Goal: Task Accomplishment & Management: Use online tool/utility

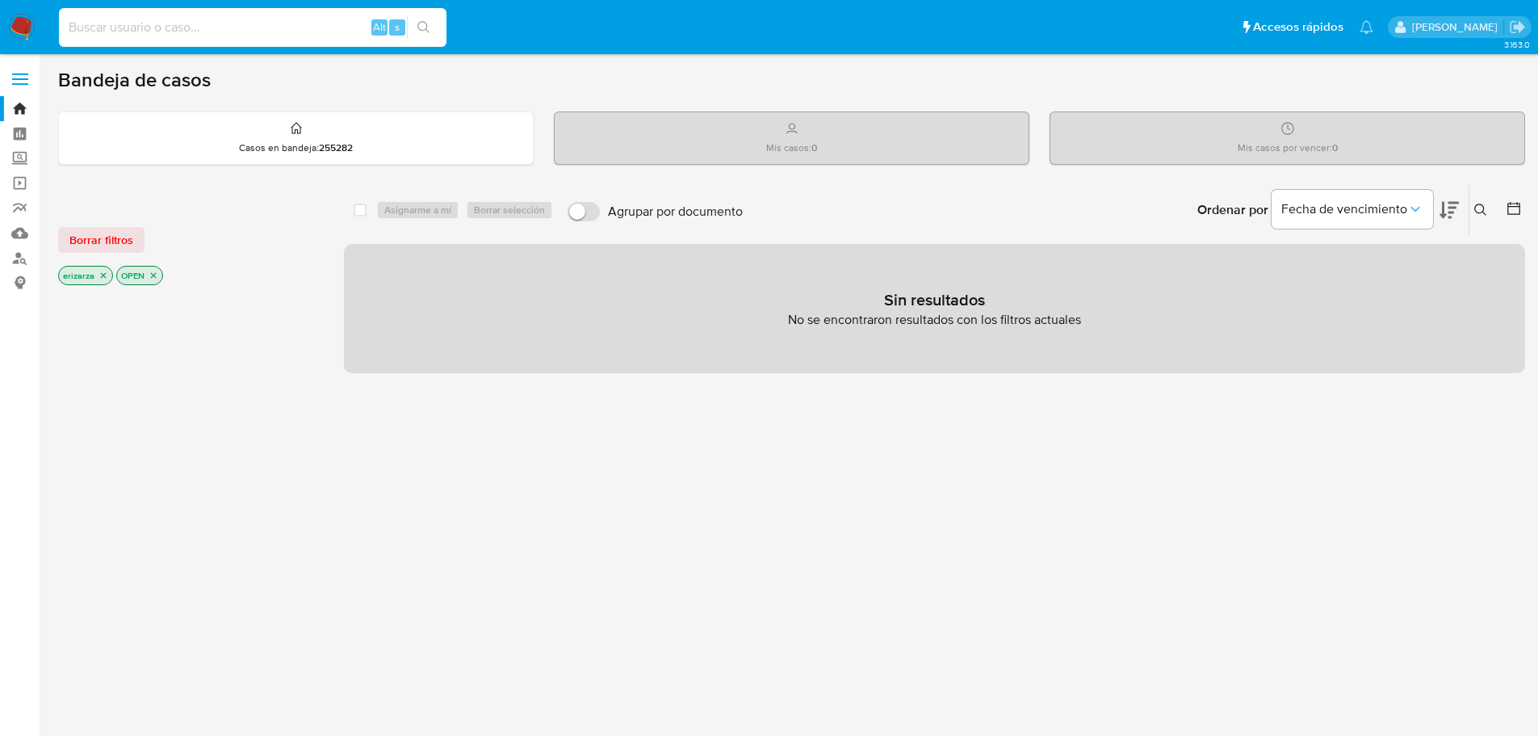
click at [147, 35] on input at bounding box center [253, 27] width 388 height 21
paste input "775803887"
type input "775803887"
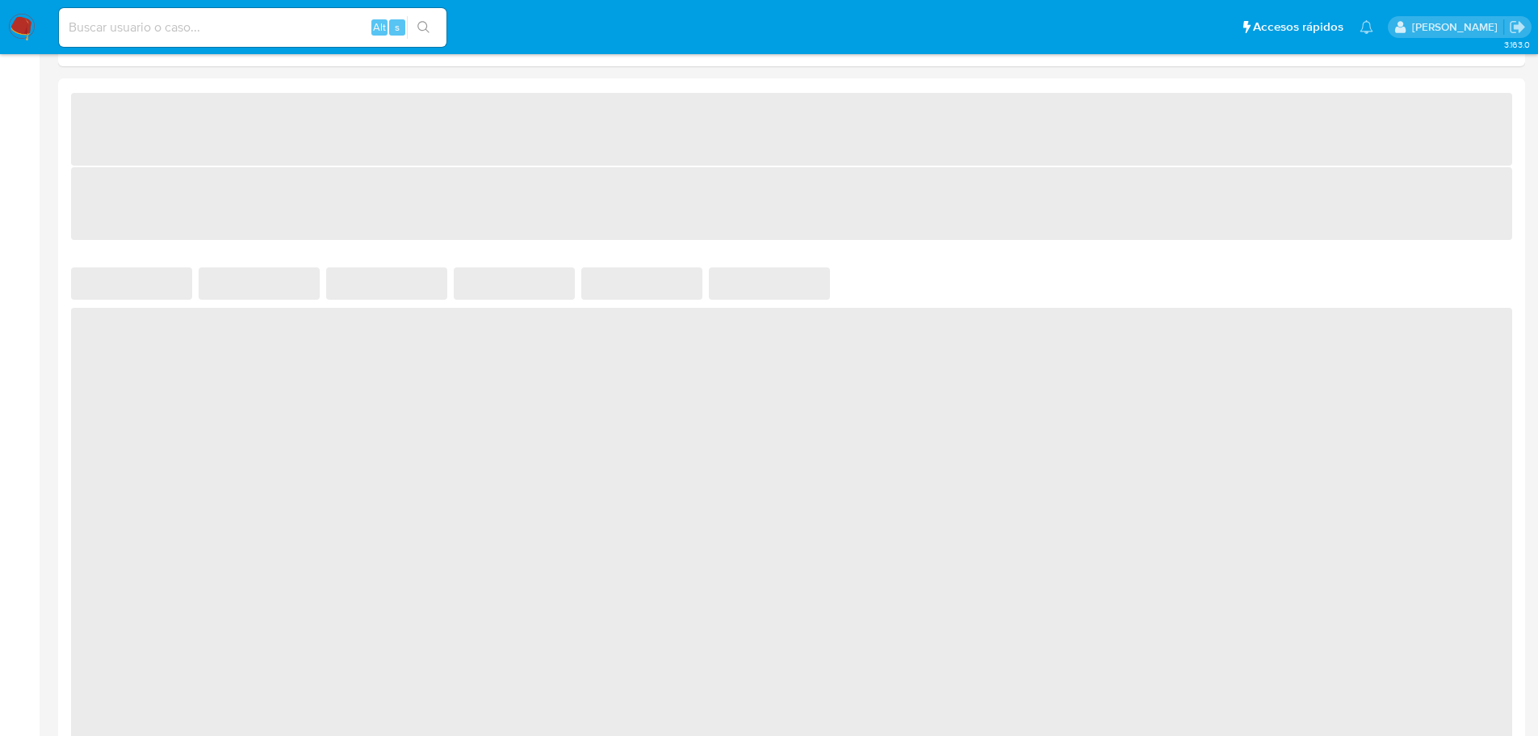
scroll to position [807, 0]
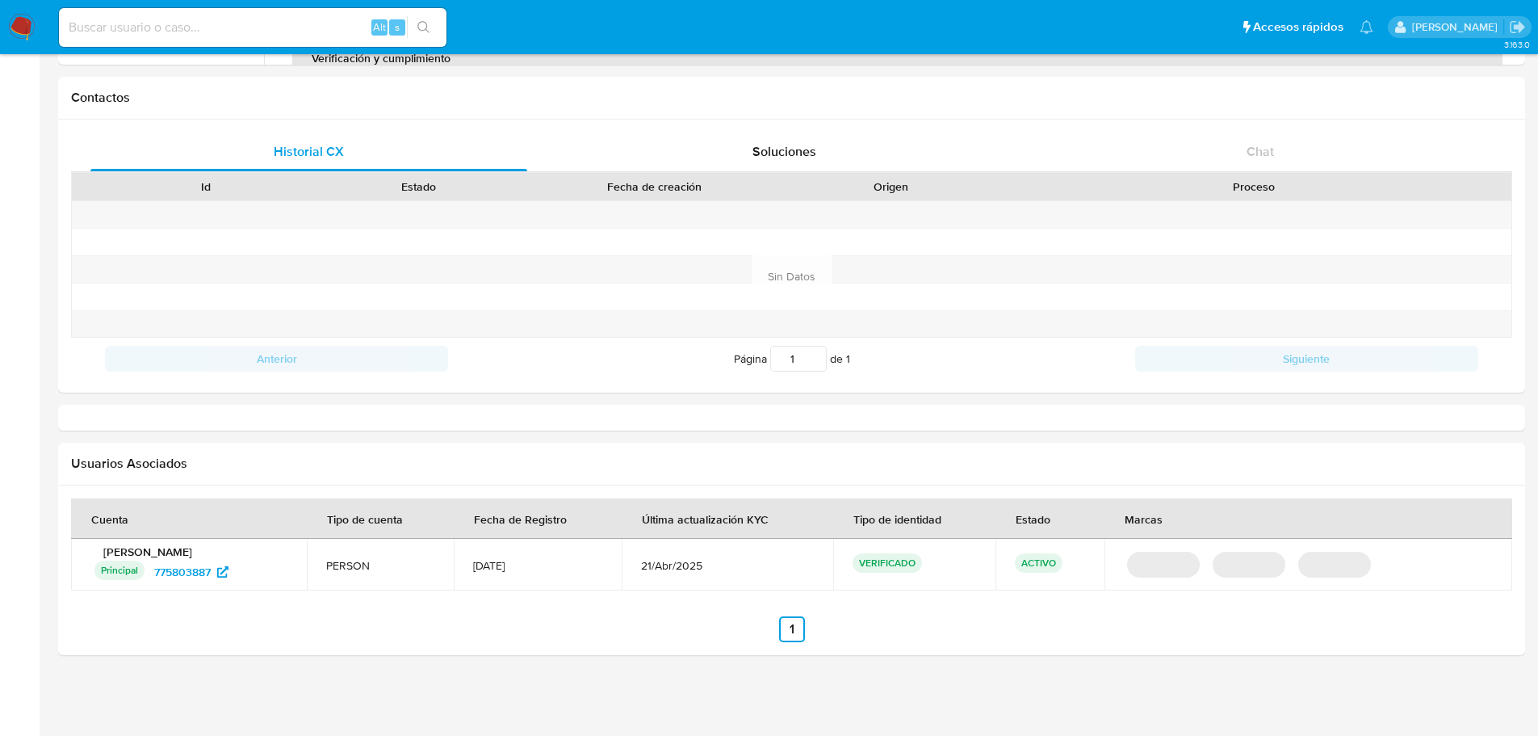
select select "10"
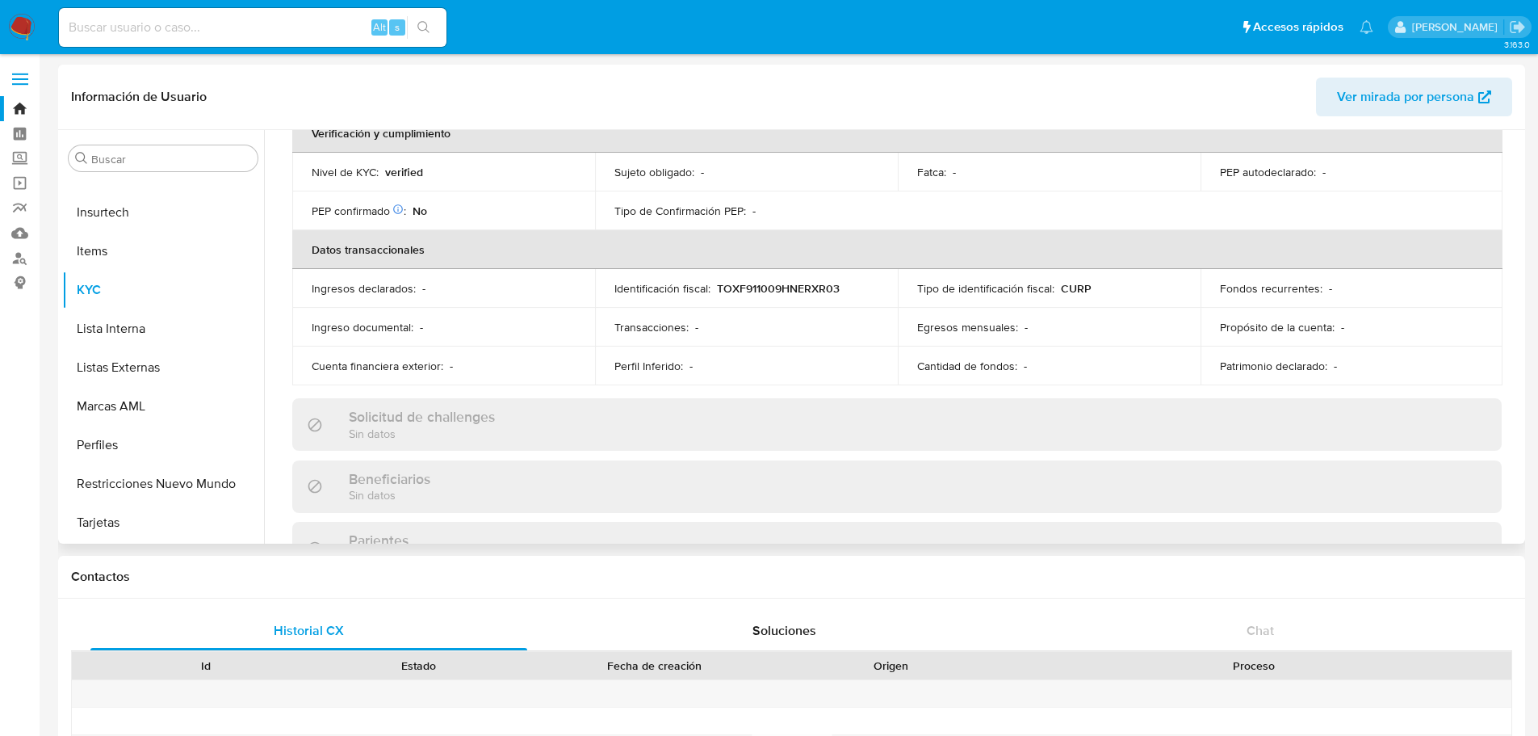
scroll to position [0, 0]
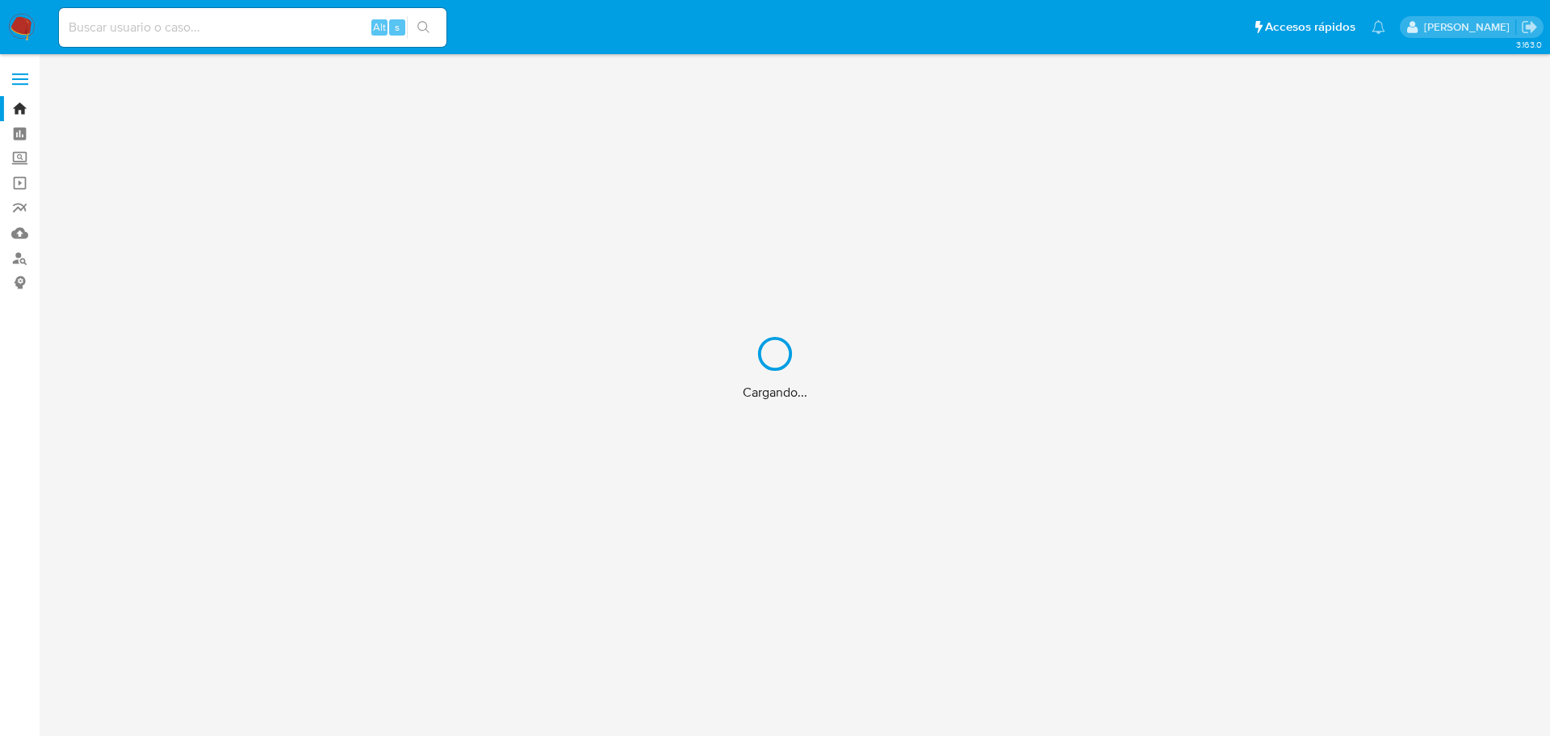
click at [329, 39] on div "Cargando..." at bounding box center [775, 368] width 1550 height 736
drag, startPoint x: 289, startPoint y: 32, endPoint x: 266, endPoint y: 32, distance: 22.6
click at [277, 32] on input at bounding box center [253, 27] width 388 height 21
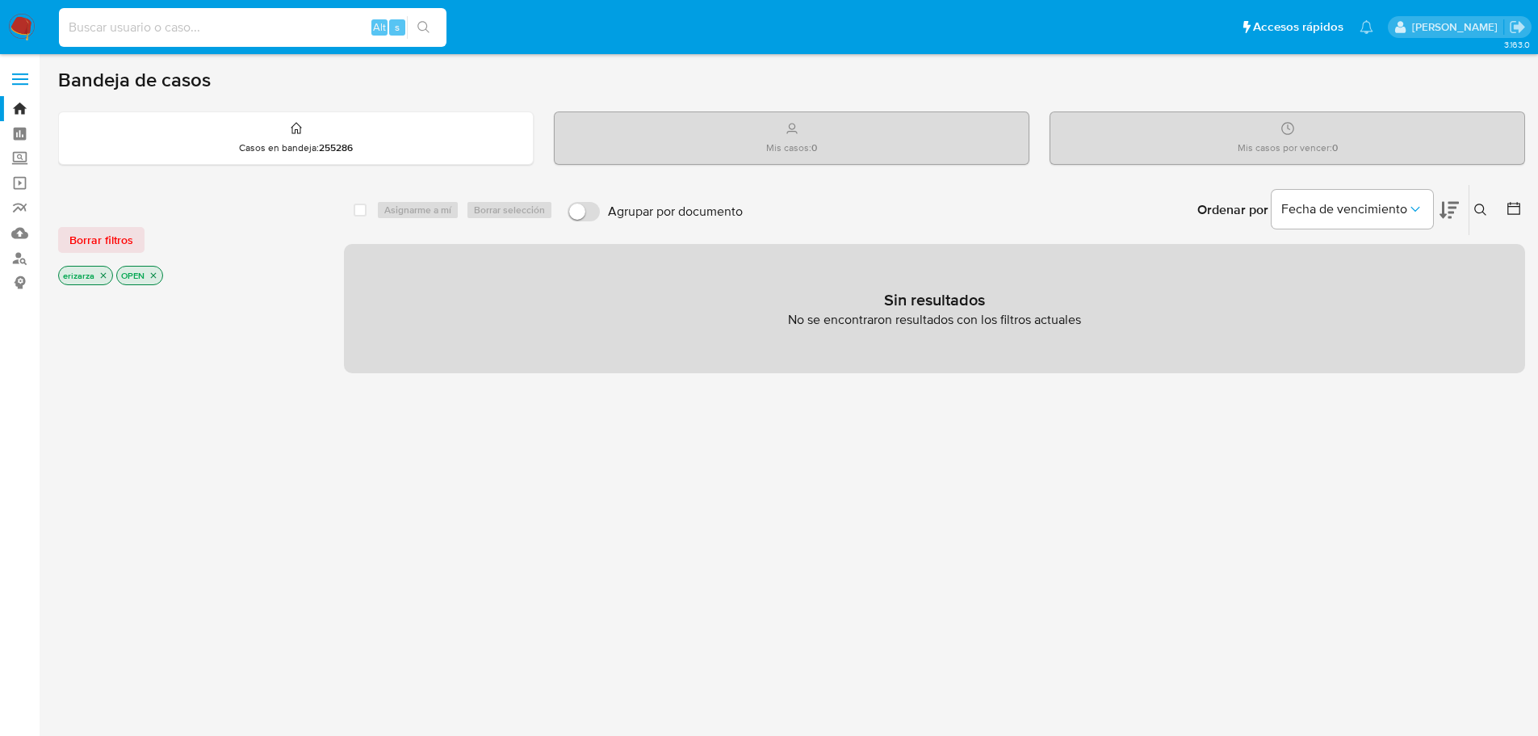
paste input "774115777"
type input "774115777"
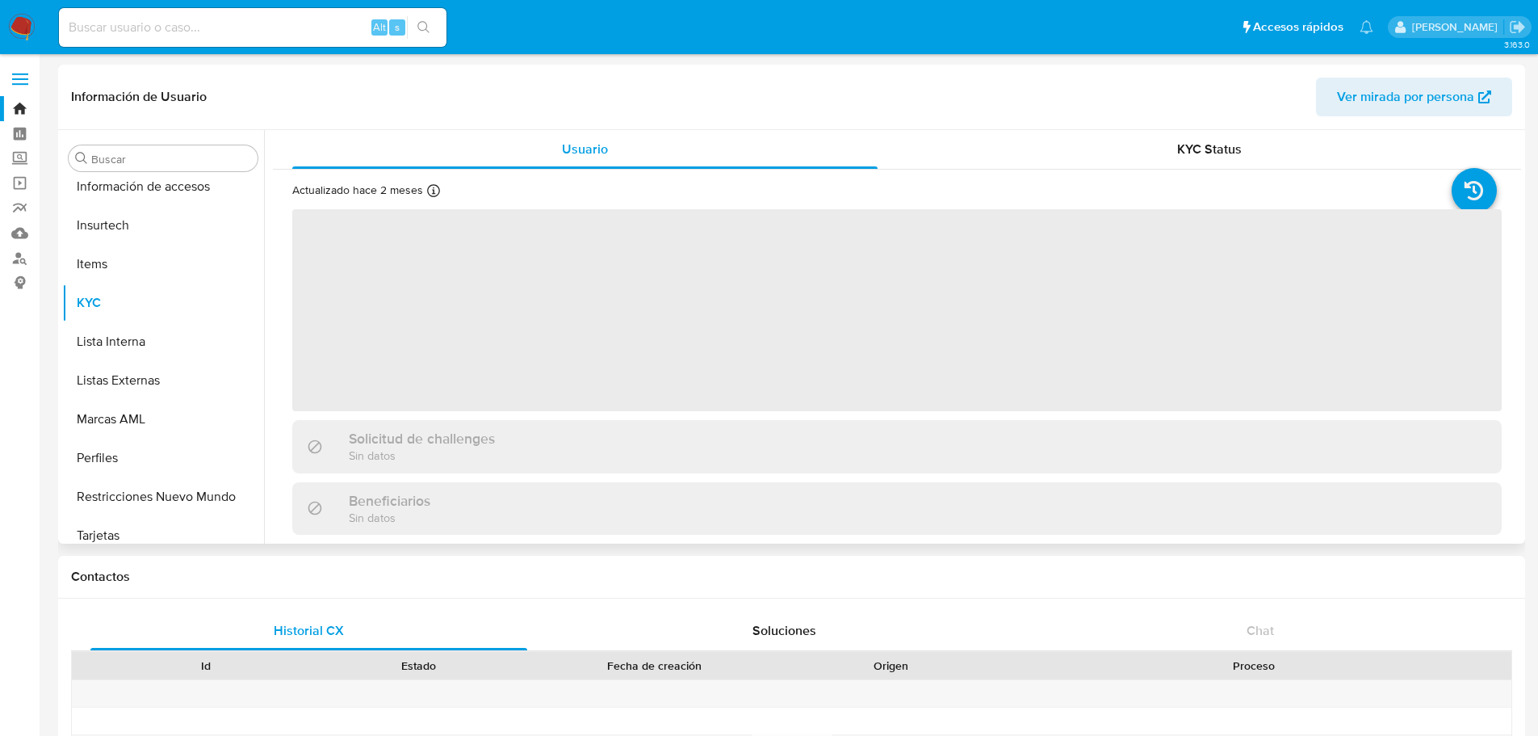
scroll to position [799, 0]
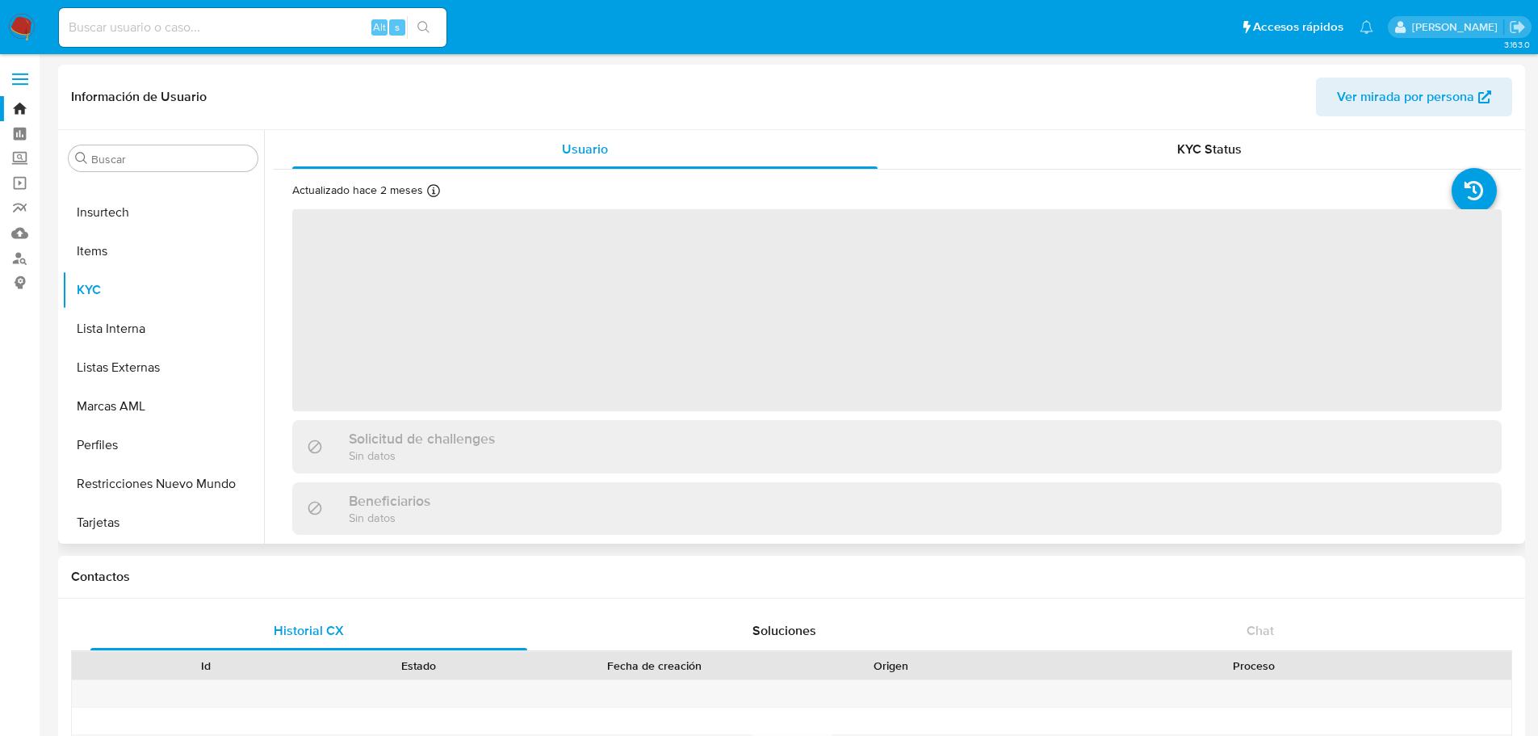
select select "10"
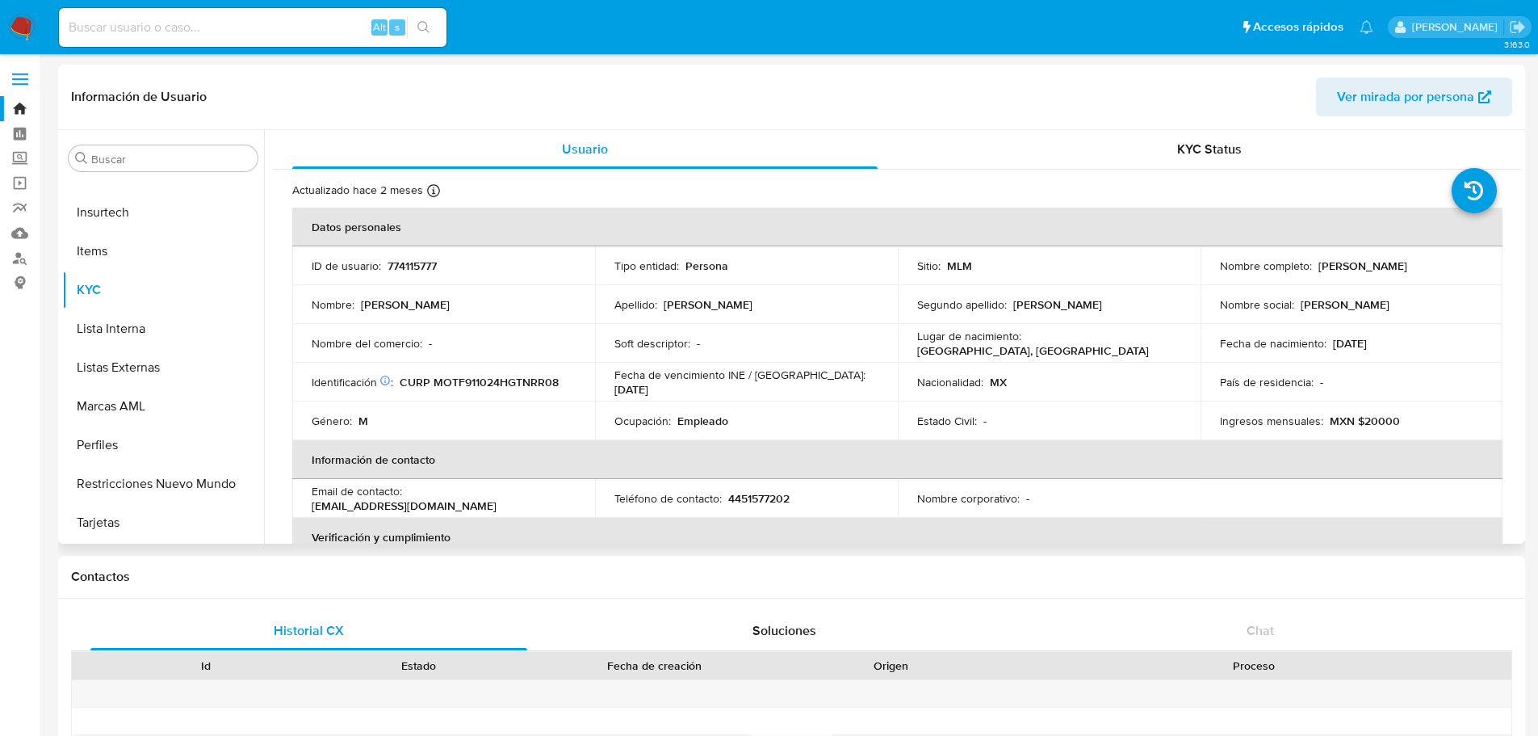
click at [370, 318] on td "Nombre : [PERSON_NAME]" at bounding box center [443, 304] width 303 height 39
click at [609, 310] on td "Apellido : [PERSON_NAME]" at bounding box center [746, 304] width 303 height 39
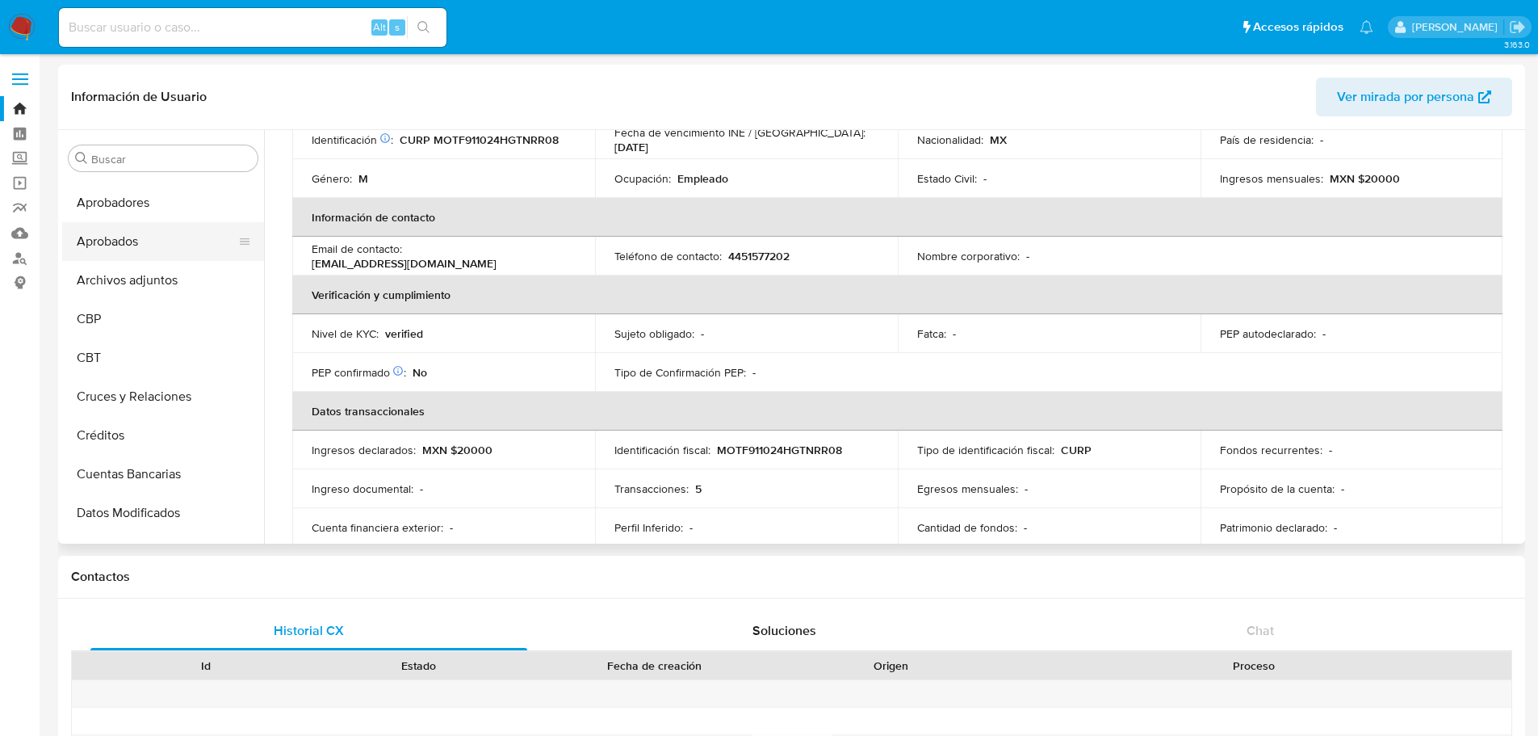
scroll to position [0, 0]
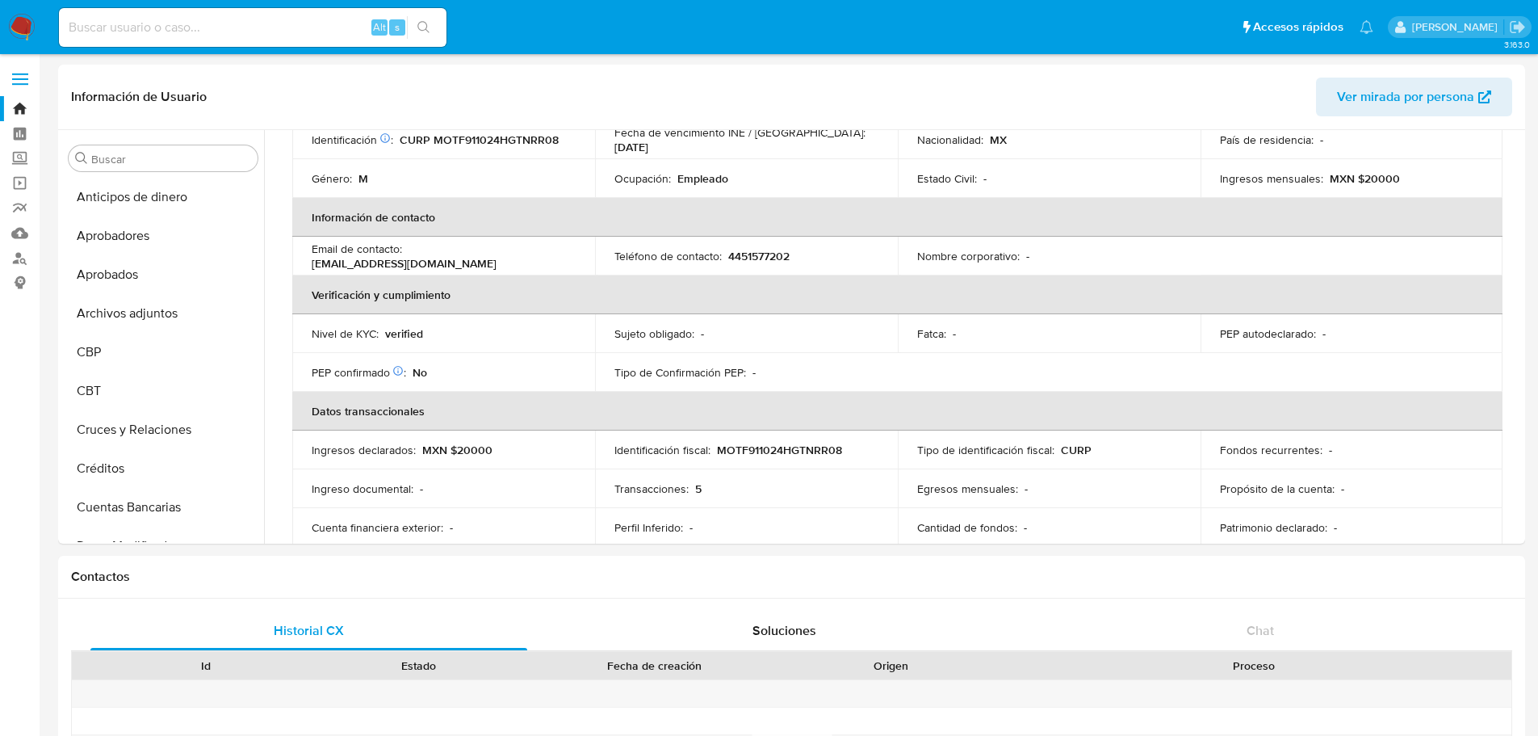
click at [215, 44] on div "Alt s" at bounding box center [253, 27] width 388 height 39
click at [207, 23] on input at bounding box center [253, 27] width 388 height 21
paste input "1374264569"
type input "1374264569"
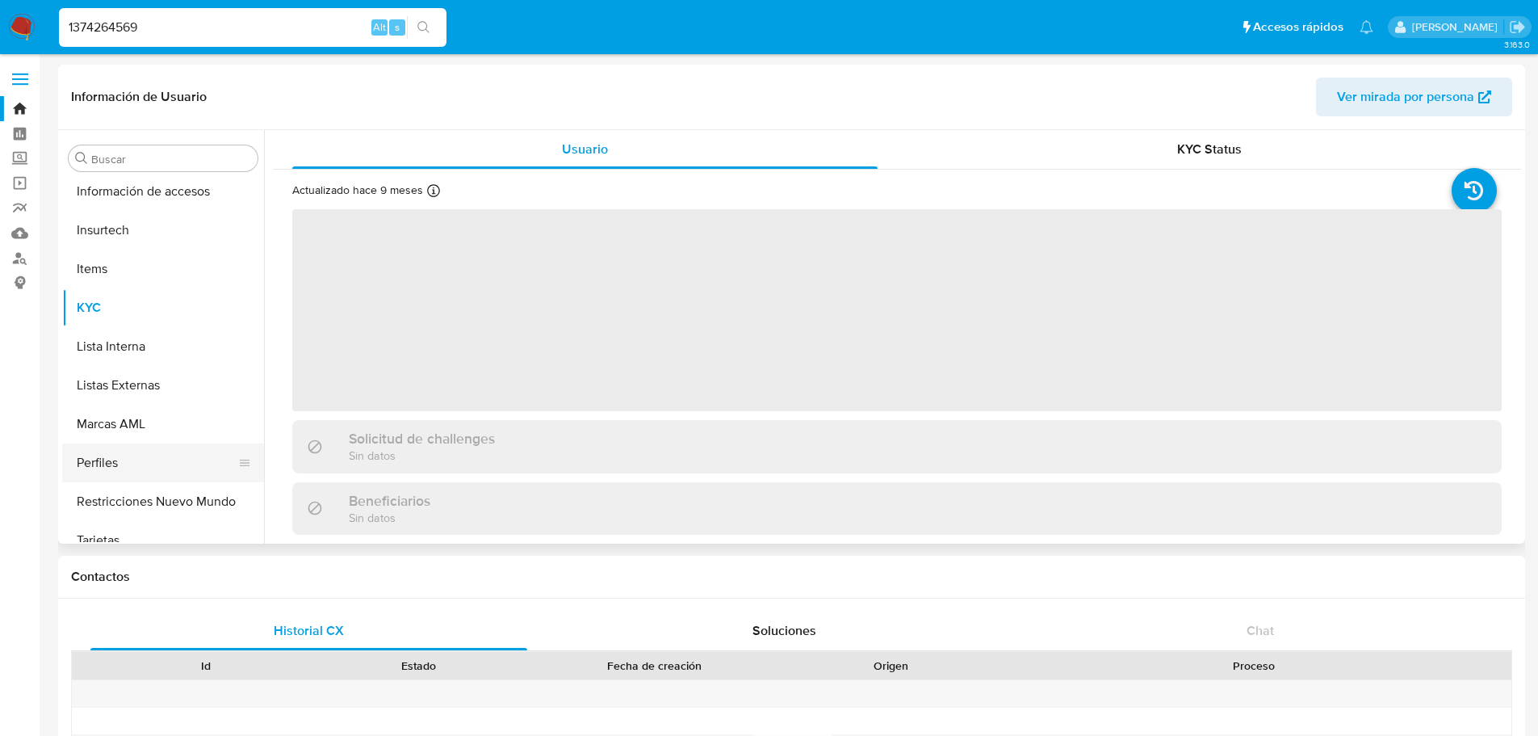
scroll to position [799, 0]
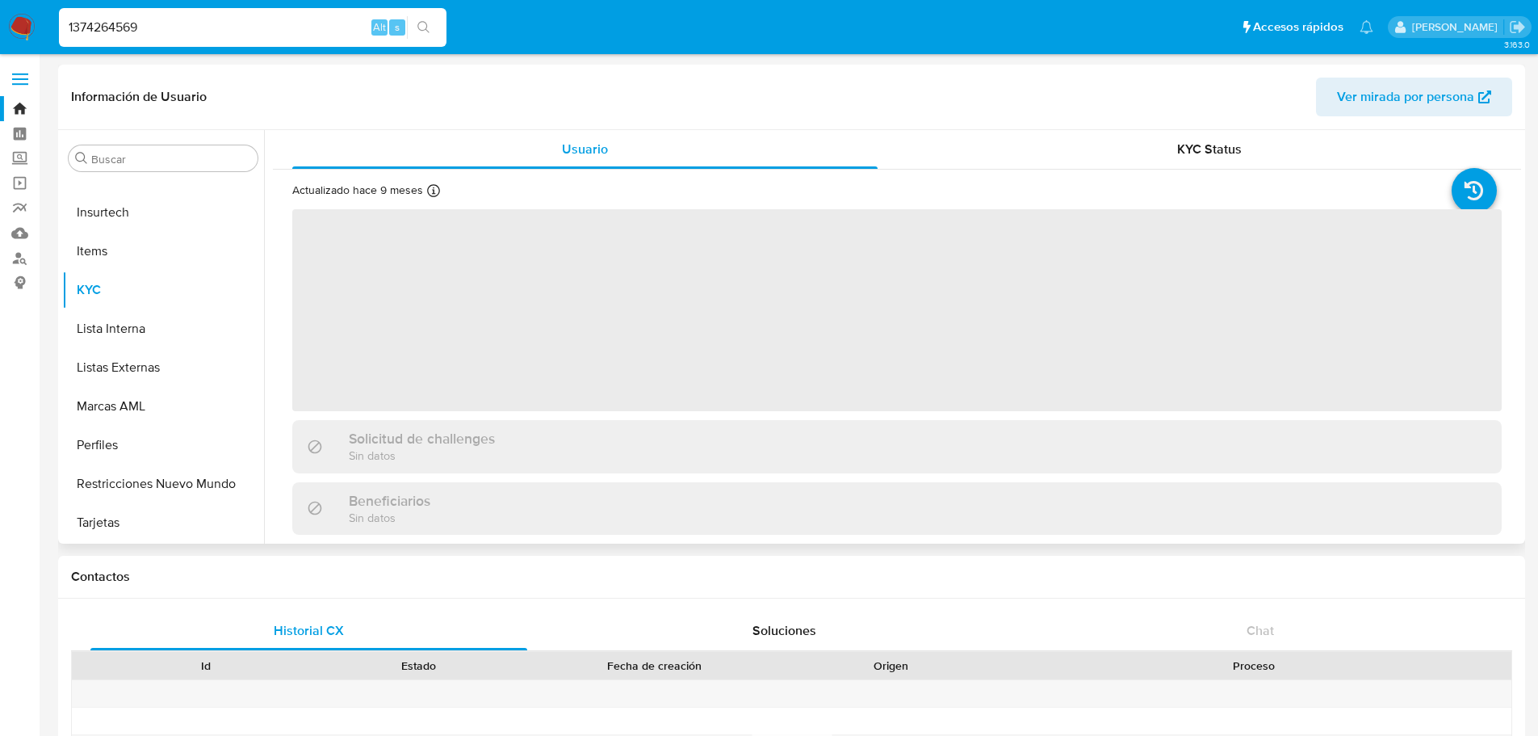
select select "10"
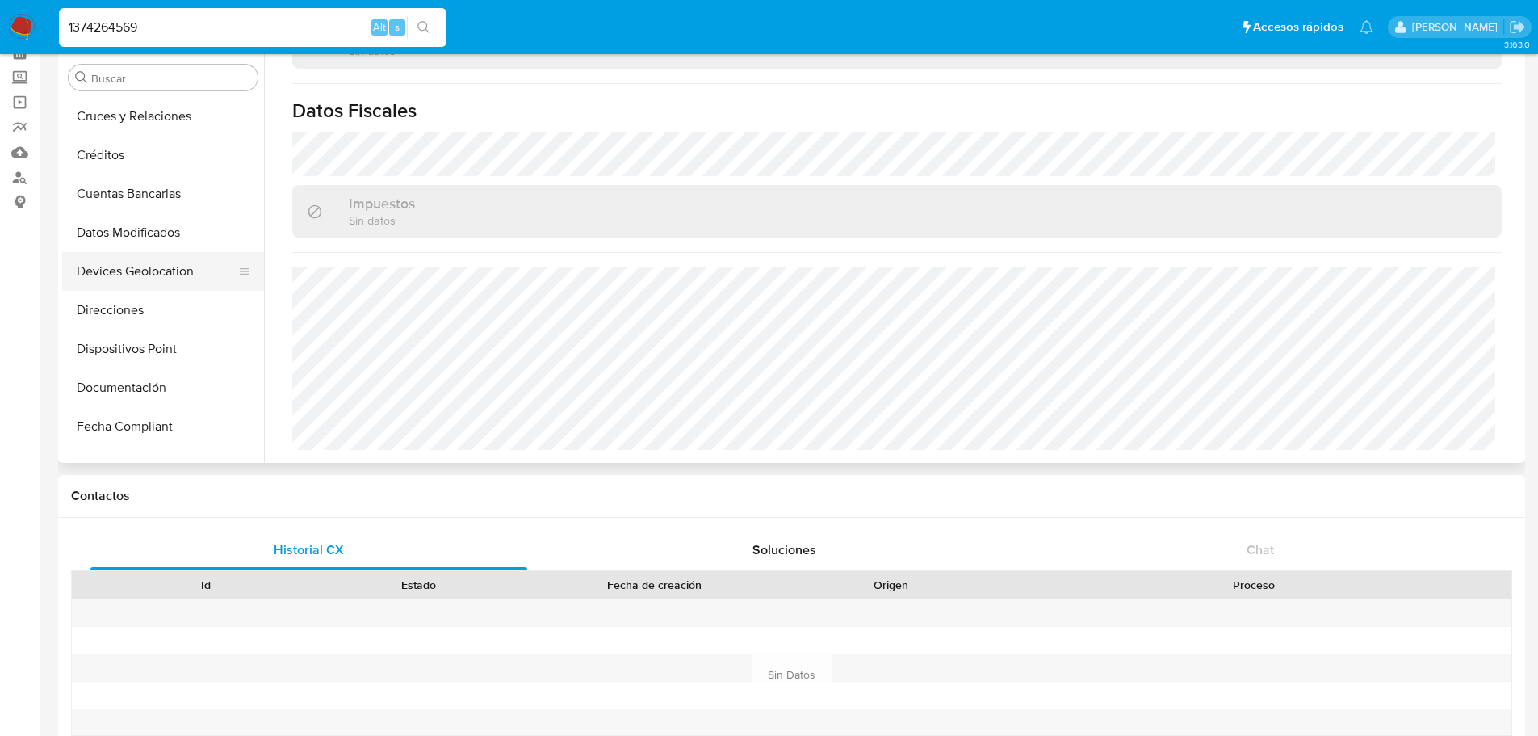
scroll to position [314, 0]
click at [159, 312] on button "Documentación" at bounding box center [156, 306] width 189 height 39
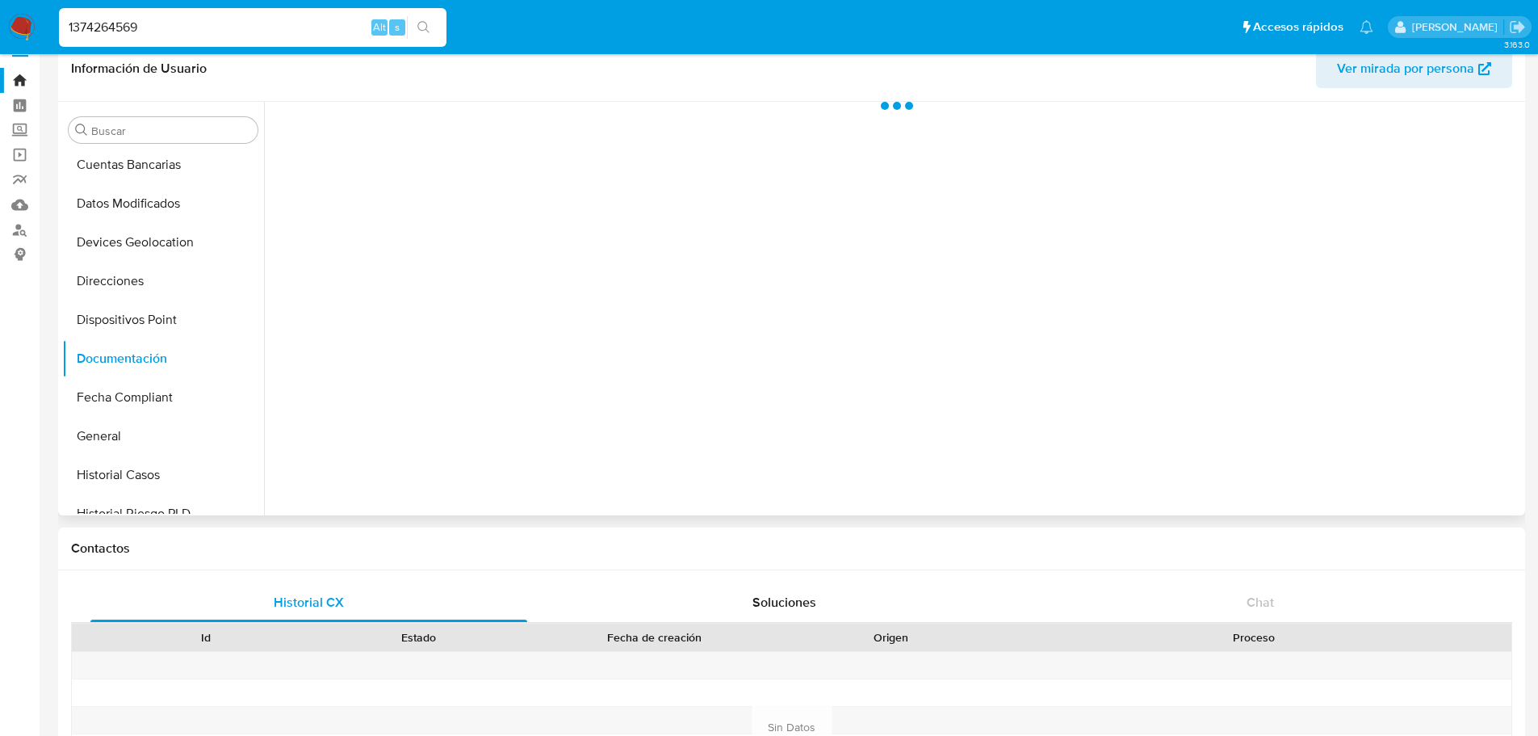
scroll to position [0, 0]
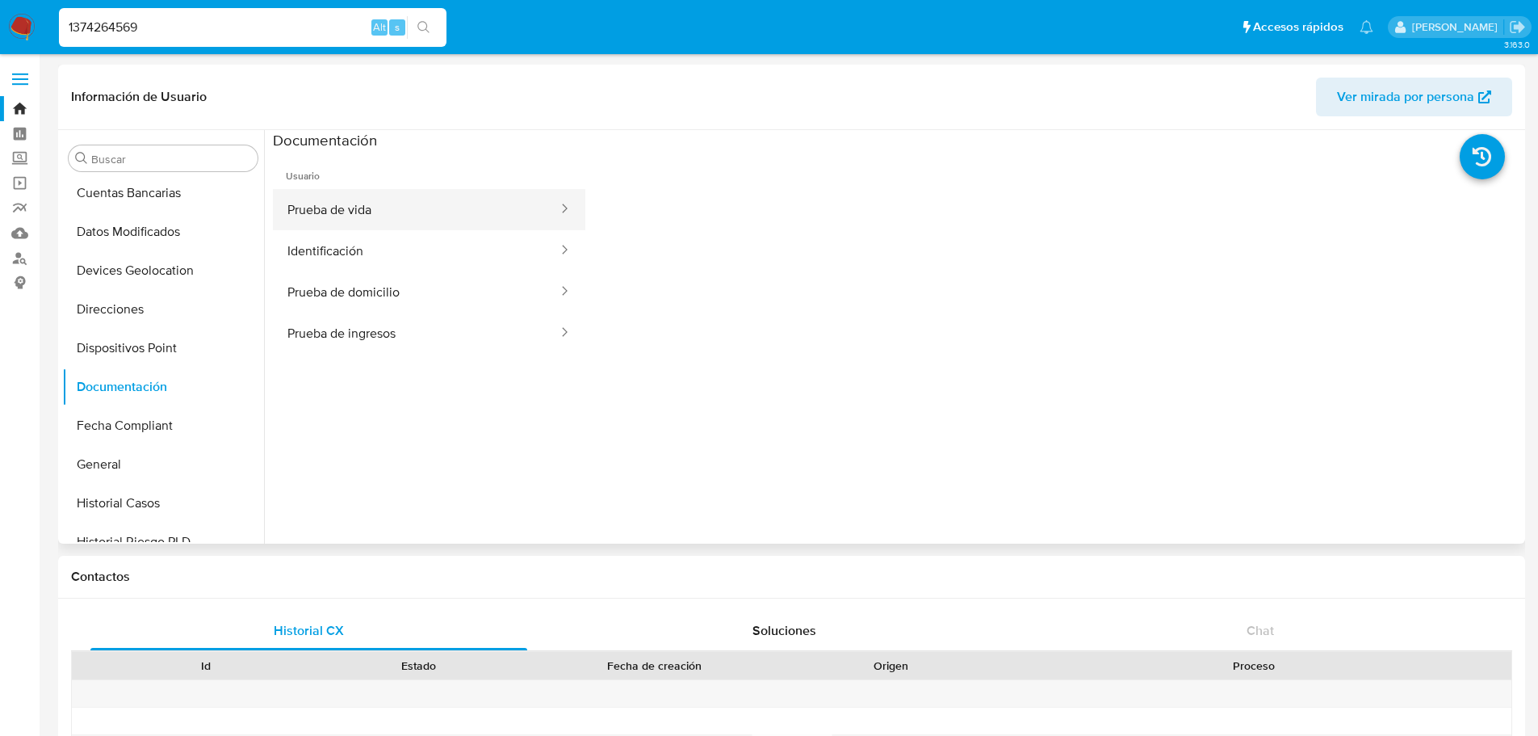
click at [486, 217] on button "Prueba de vida" at bounding box center [416, 209] width 287 height 41
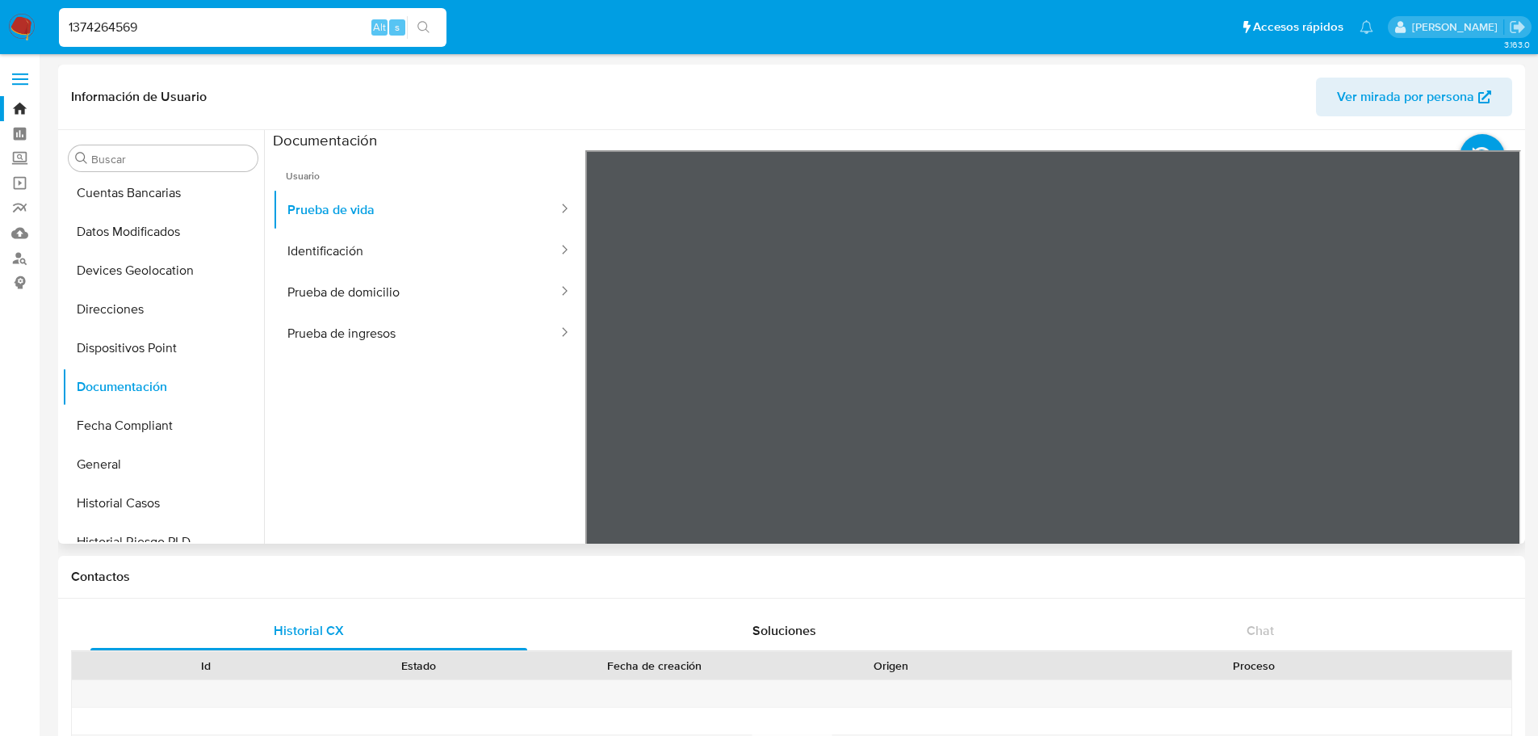
click at [426, 451] on ul "Usuario Prueba de vida Identificación Prueba de domicilio Prueba de ingresos" at bounding box center [429, 382] width 312 height 465
click at [195, 36] on input "1374264569" at bounding box center [253, 27] width 388 height 21
paste input "565986942"
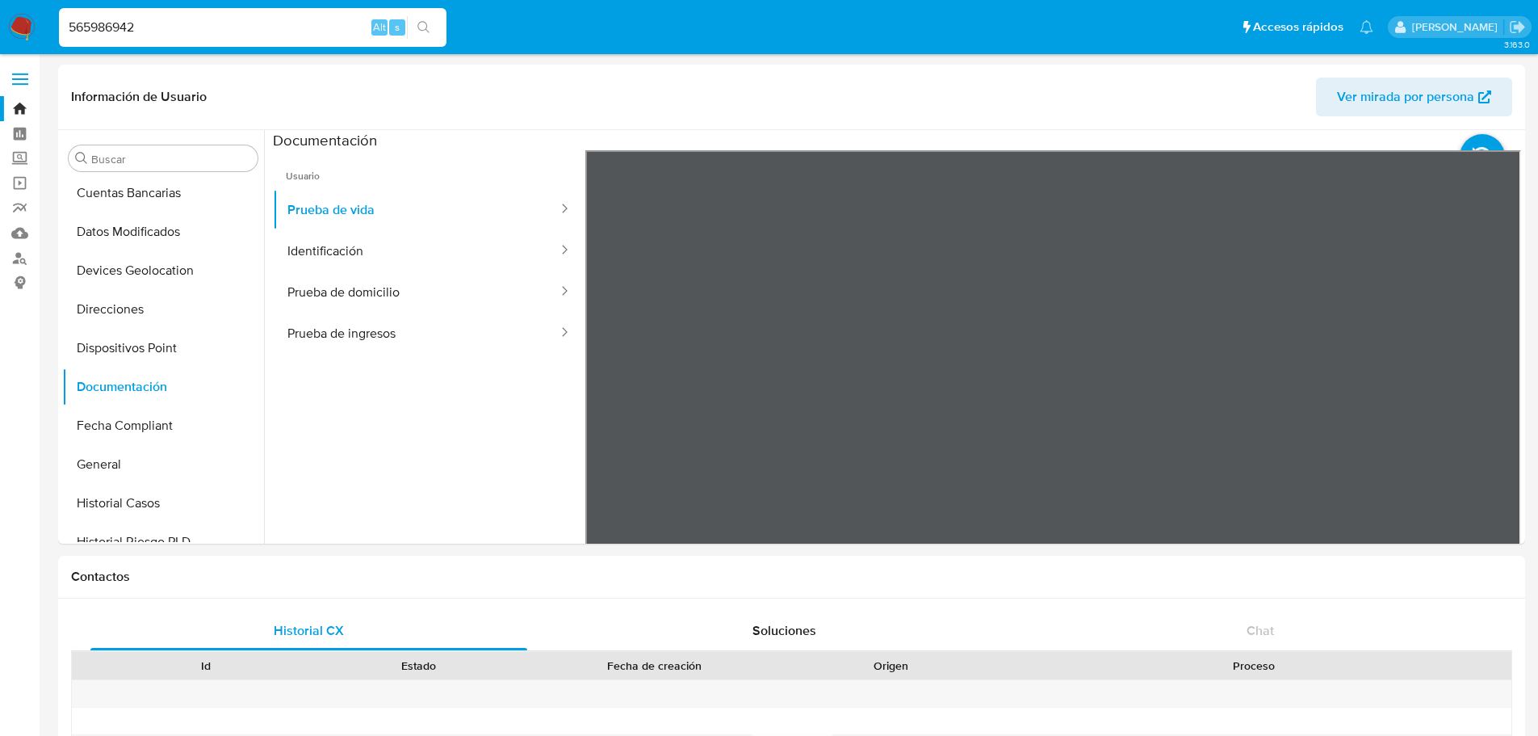
type input "565986942"
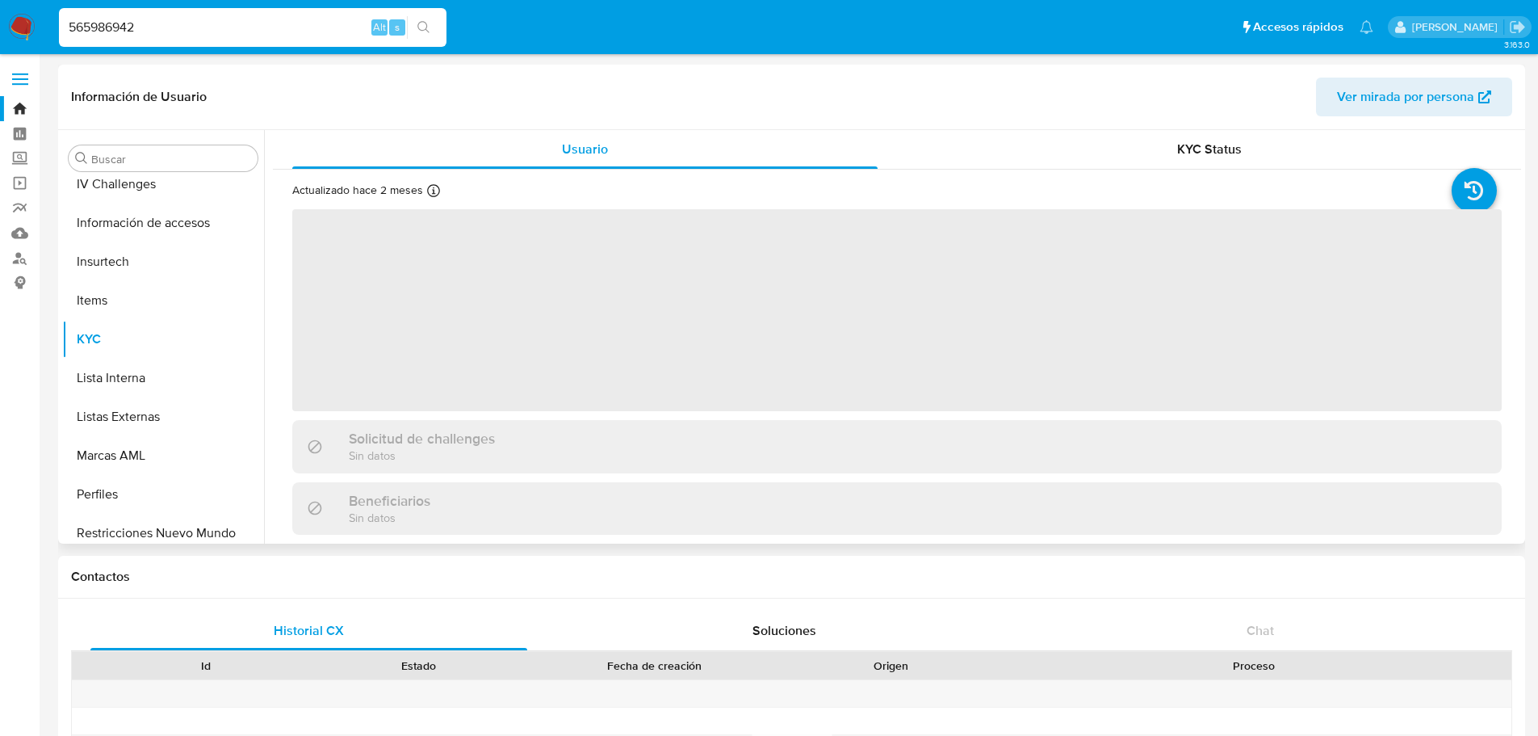
scroll to position [799, 0]
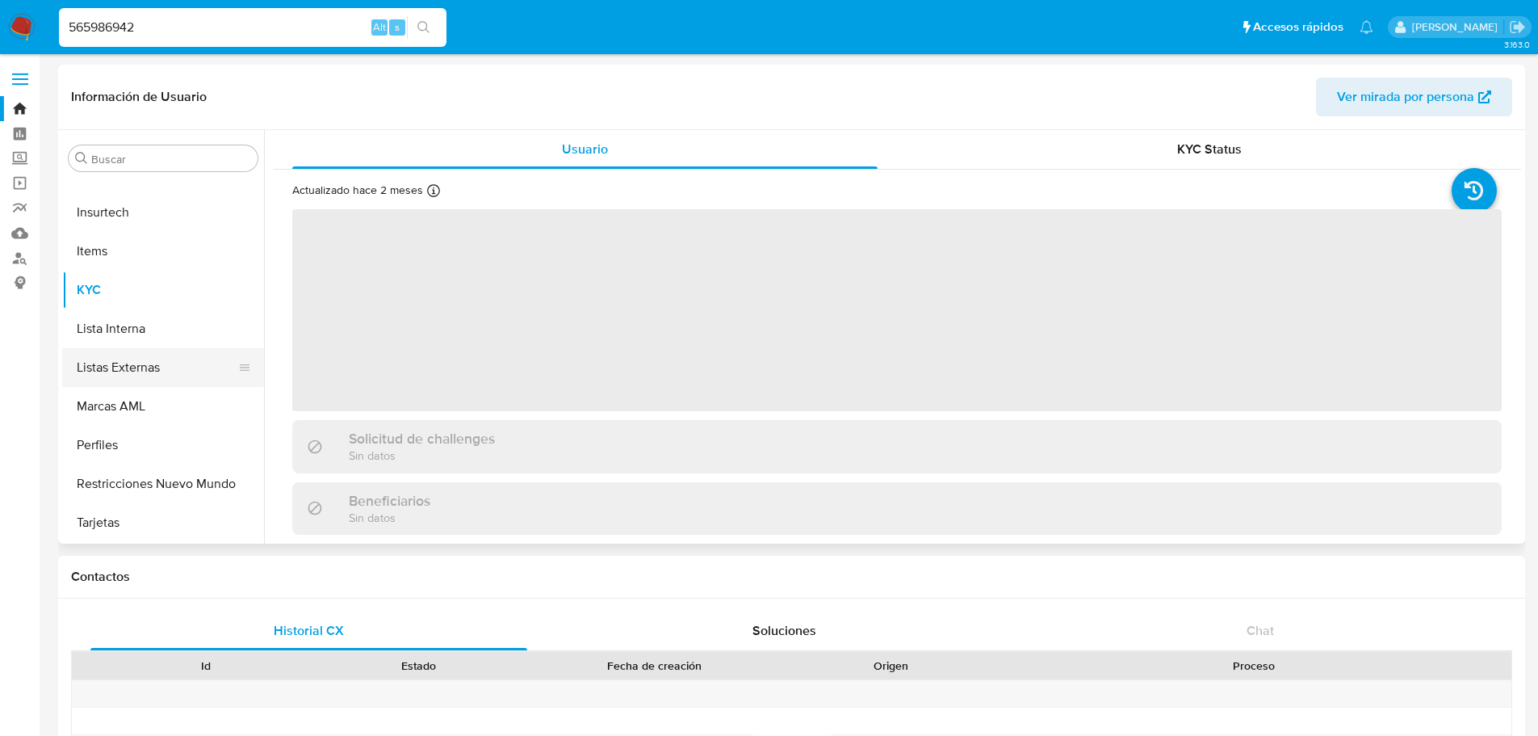
select select "10"
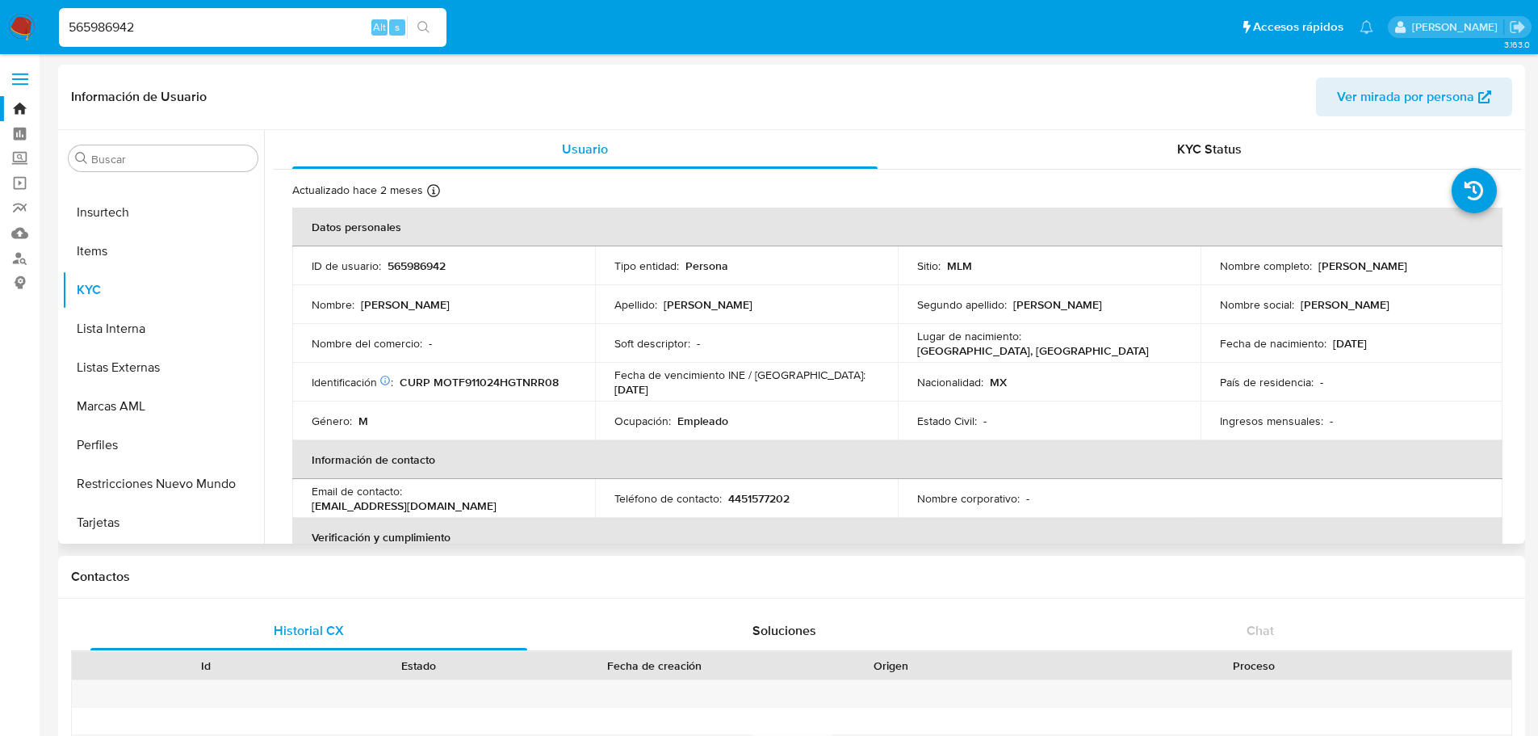
click at [928, 195] on div "Actualizado hace 2 meses Creado: [DATE] 01:55:23 Actualizado: [DATE] 18:27:10" at bounding box center [876, 192] width 1169 height 21
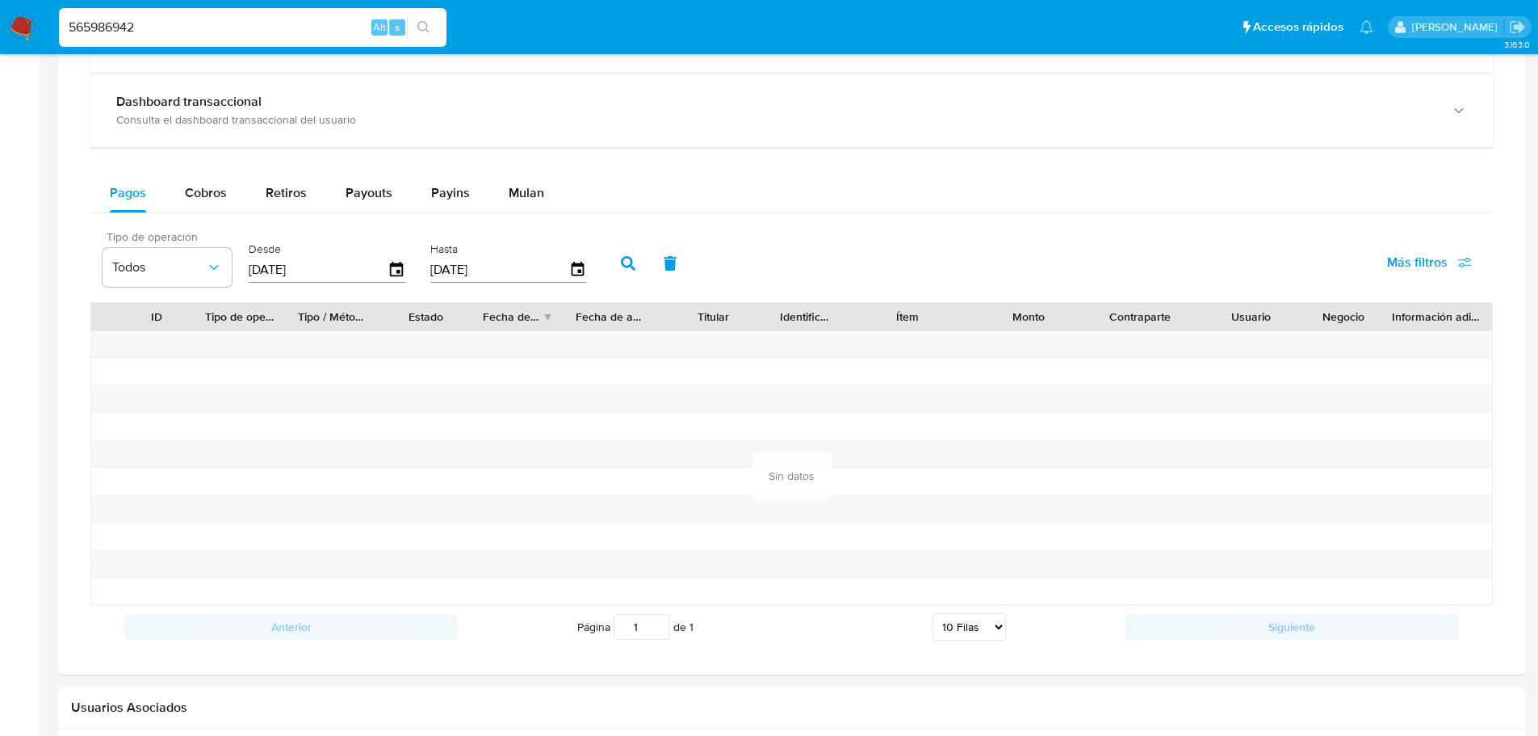
scroll to position [969, 0]
click at [213, 198] on span "Cobros" at bounding box center [206, 193] width 42 height 19
select select "10"
click at [405, 268] on icon "button" at bounding box center [397, 271] width 28 height 28
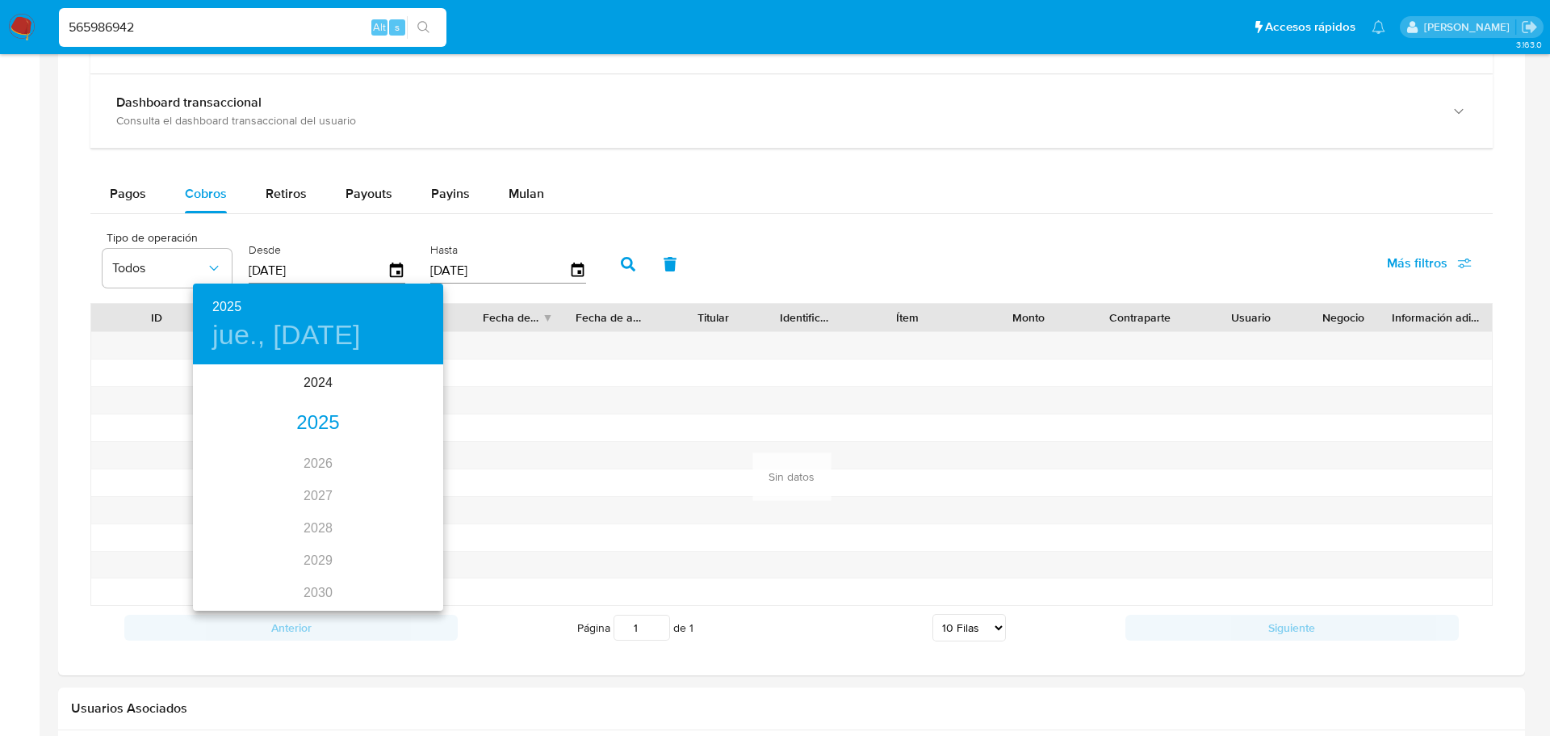
click at [317, 423] on div "2025" at bounding box center [318, 423] width 250 height 32
click at [405, 514] on div "sep." at bounding box center [401, 518] width 83 height 61
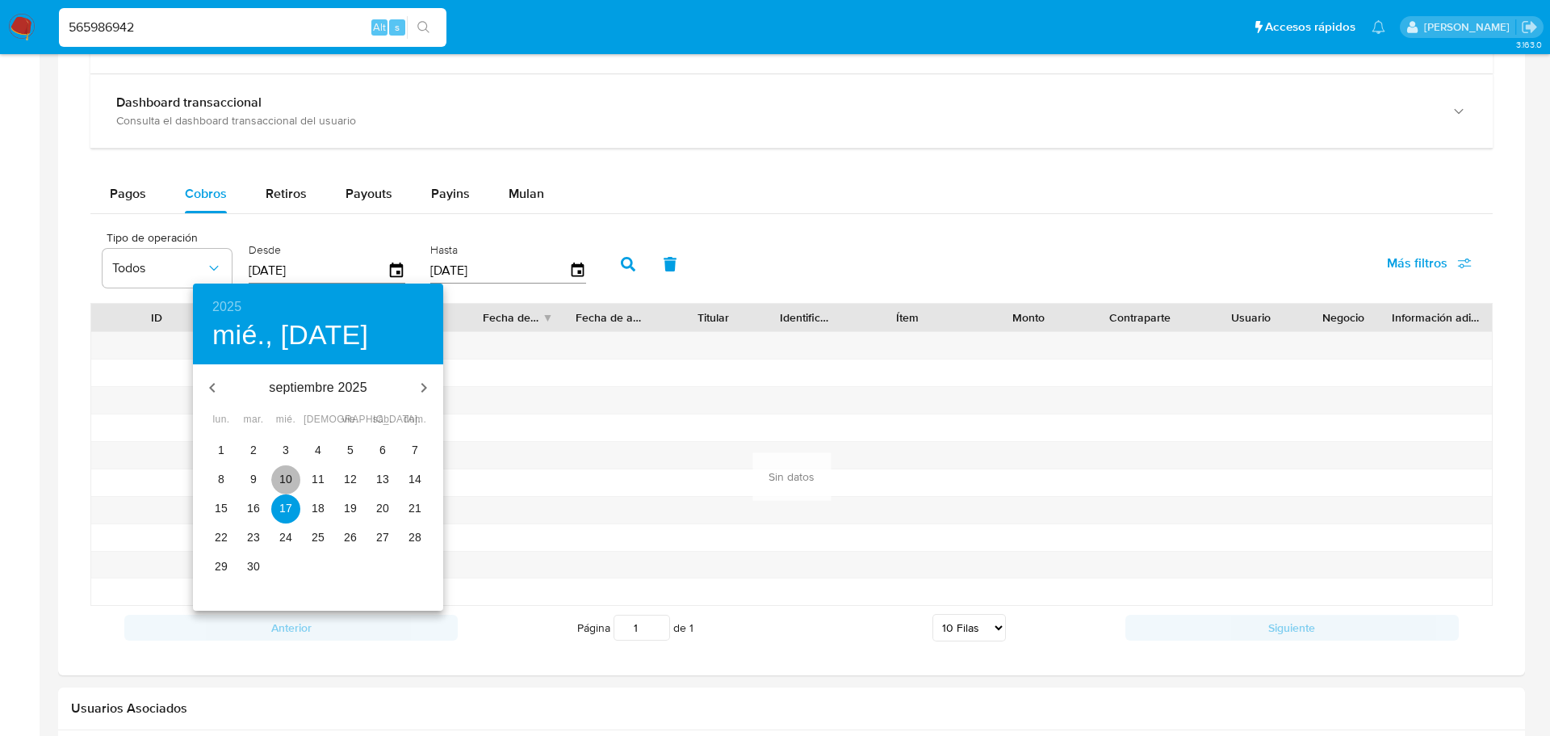
click at [275, 488] on button "10" at bounding box center [285, 479] width 29 height 29
type input "[DATE]"
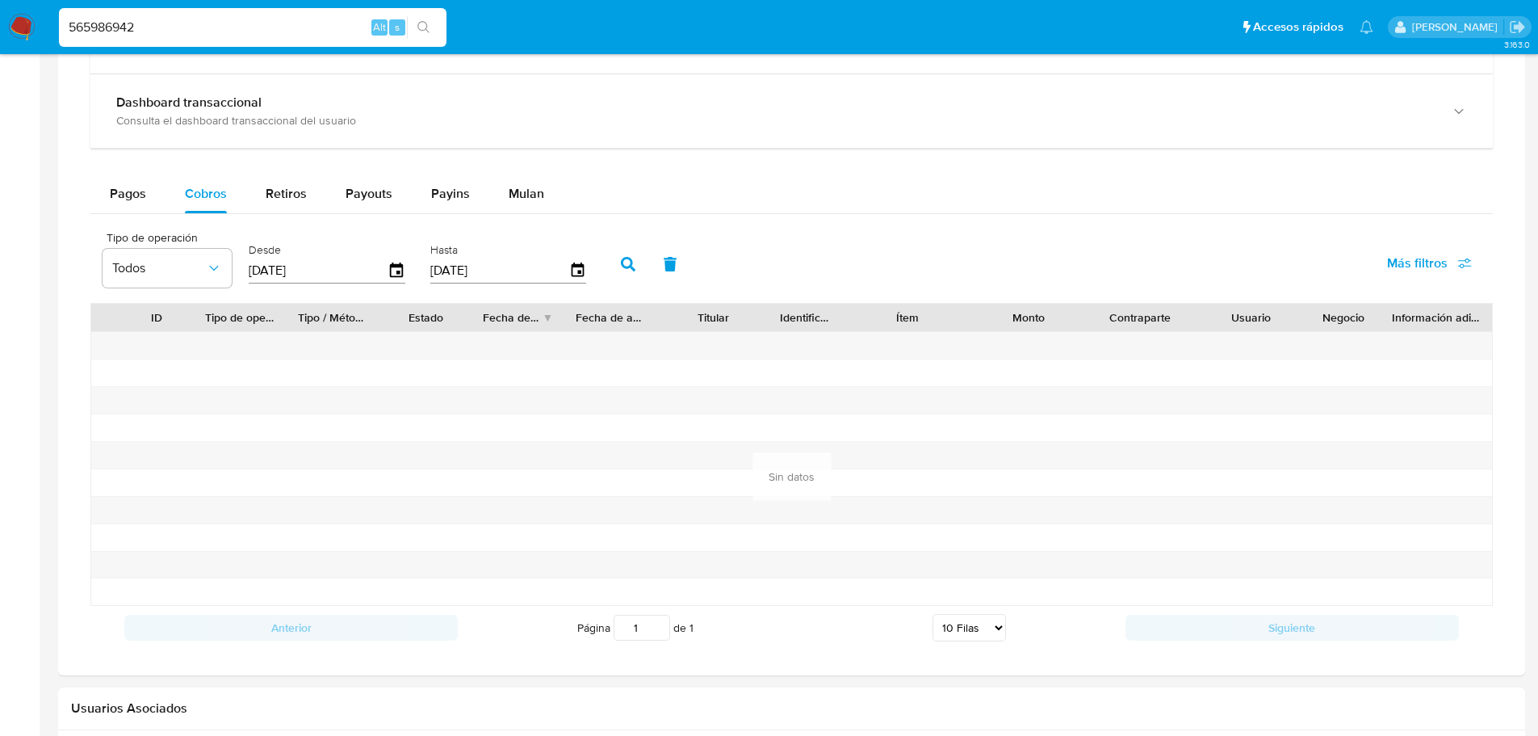
click at [619, 254] on button "button" at bounding box center [628, 264] width 42 height 39
click at [103, 24] on input "565986942" at bounding box center [253, 27] width 388 height 21
paste input "1374264569"
type input "1374264569"
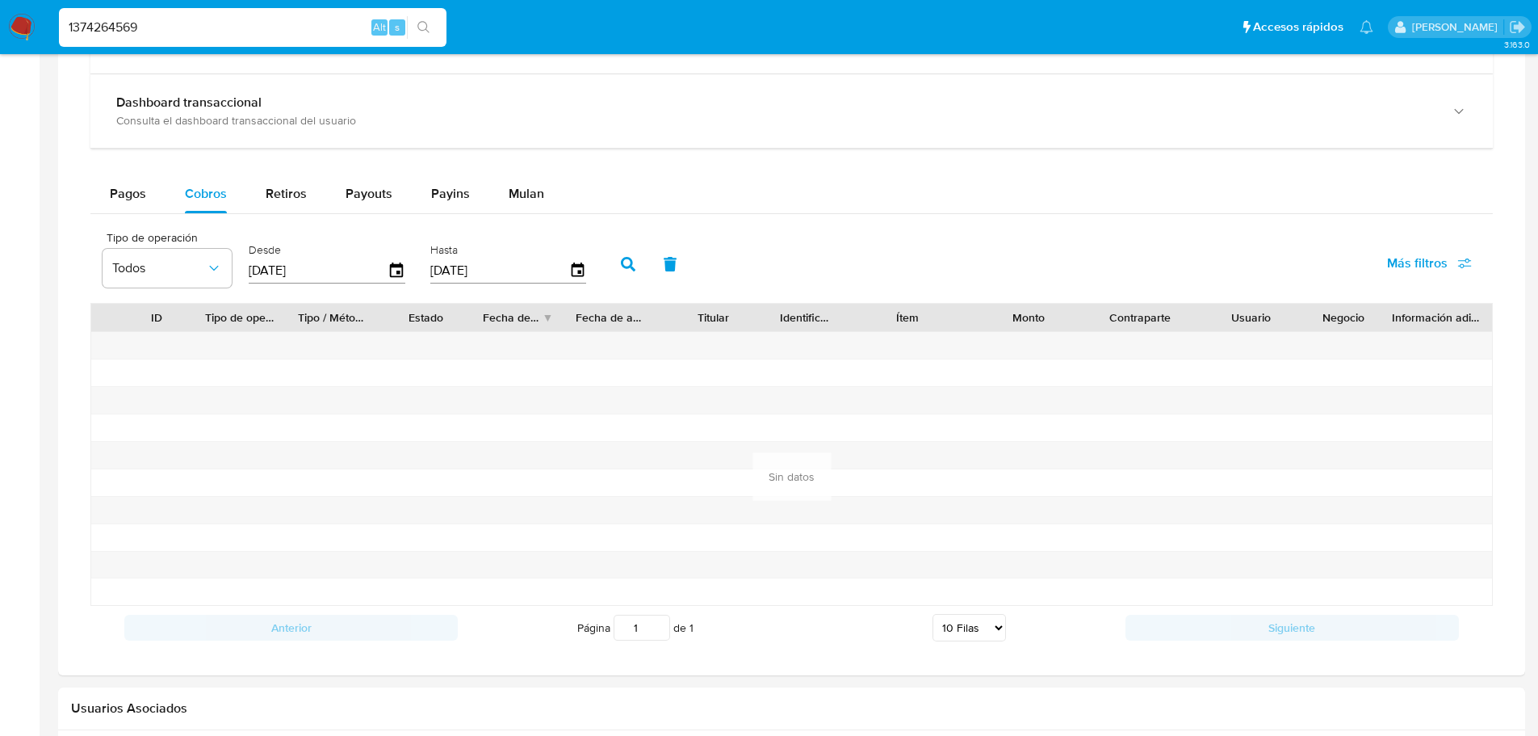
click at [421, 27] on icon "search-icon" at bounding box center [423, 27] width 13 height 13
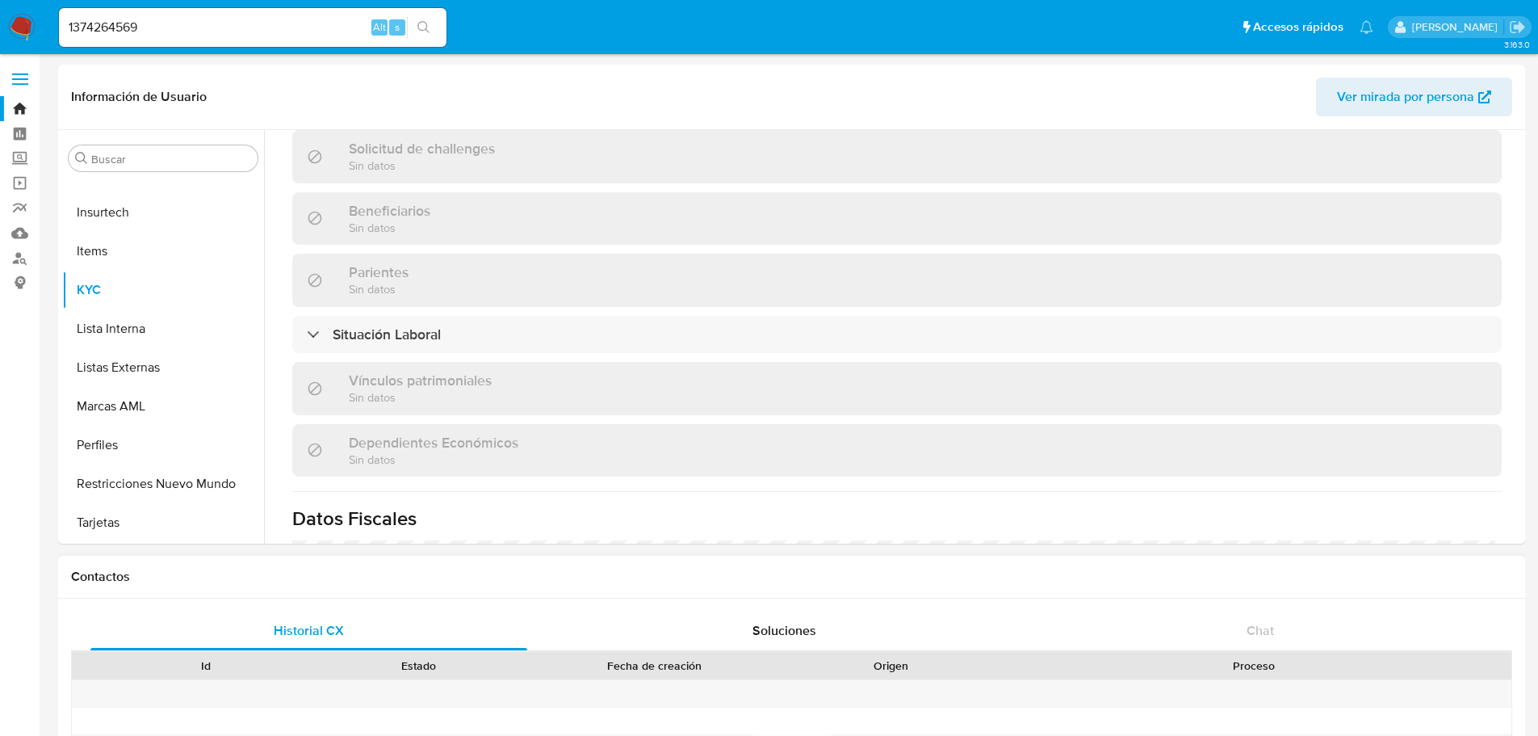
scroll to position [323, 0]
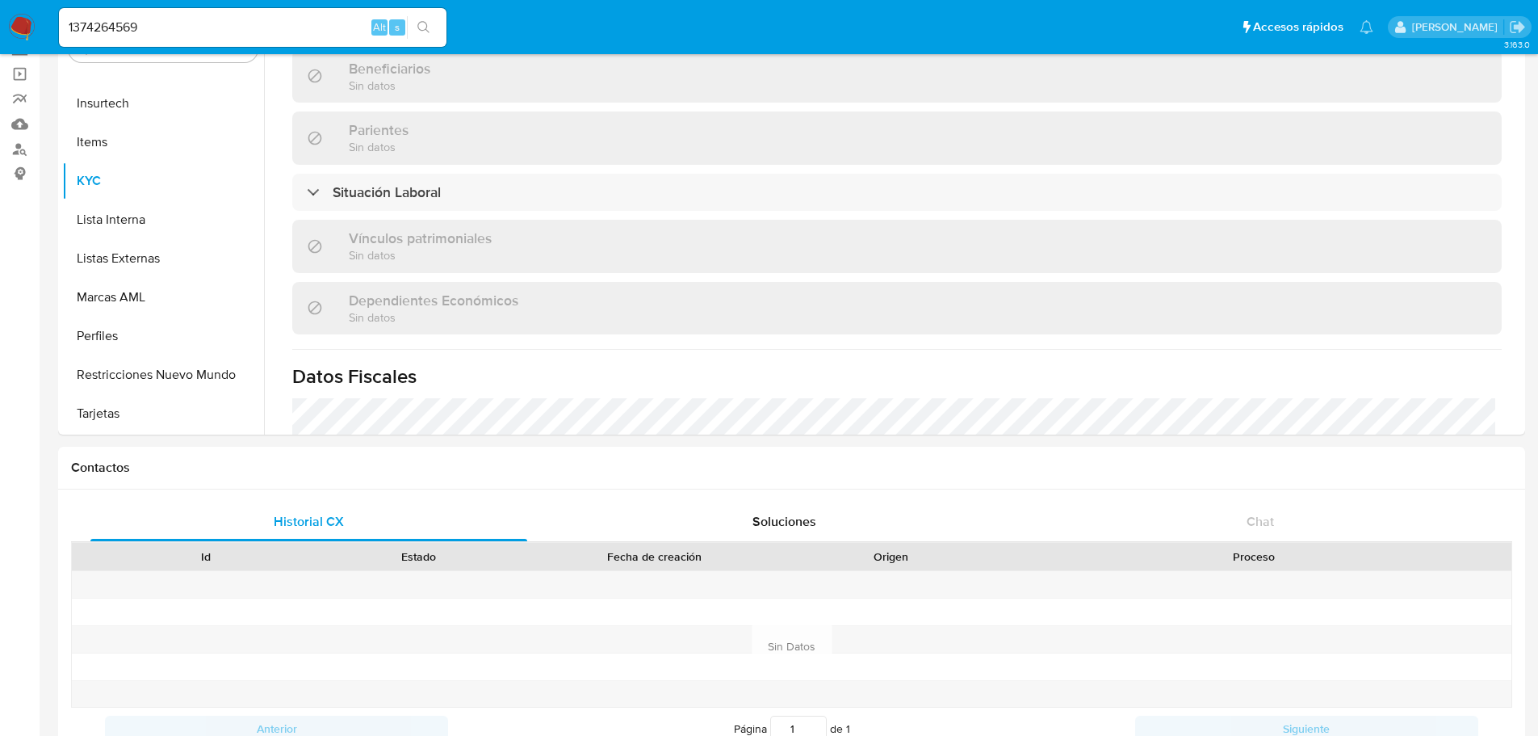
select select "10"
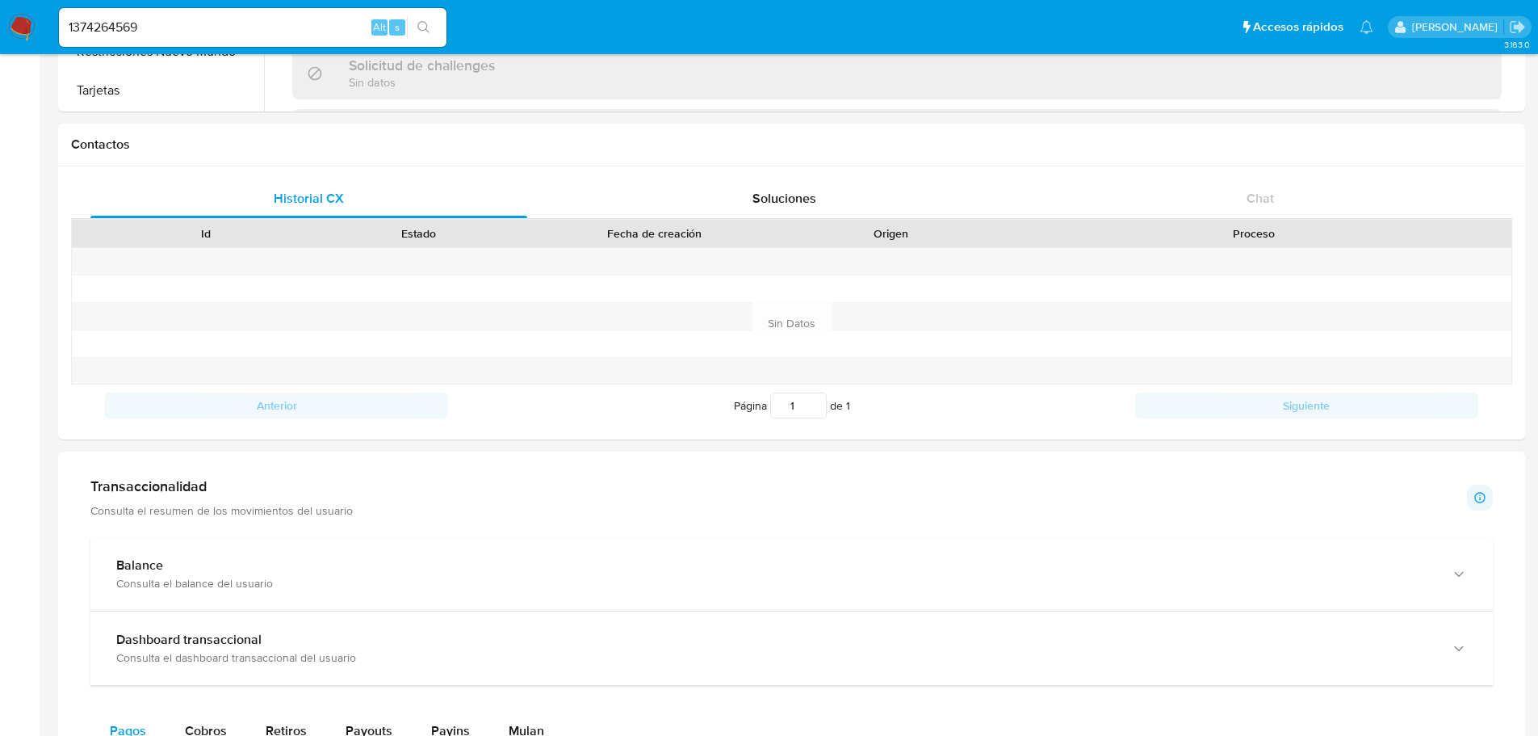
scroll to position [705, 0]
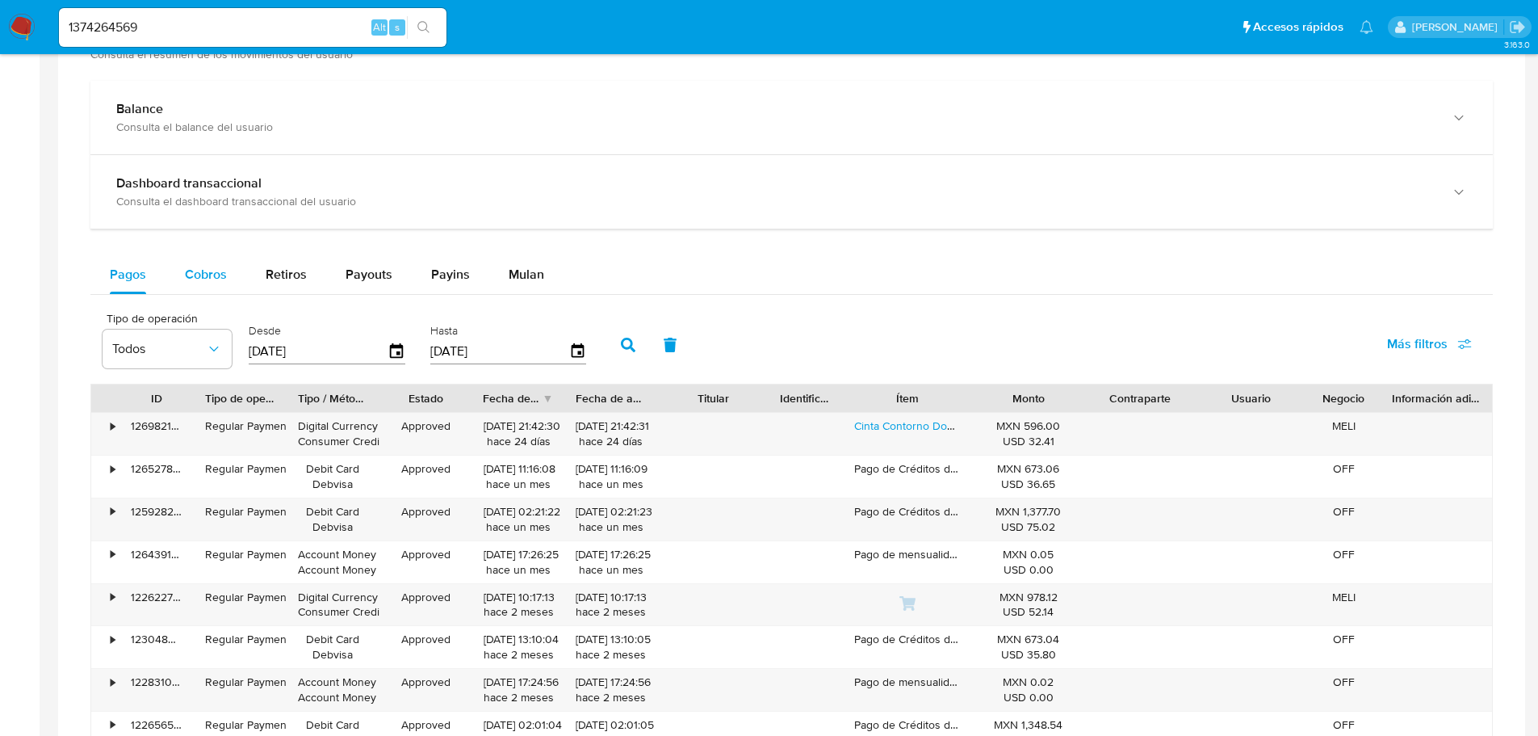
click at [199, 270] on span "Cobros" at bounding box center [206, 274] width 42 height 19
select select "10"
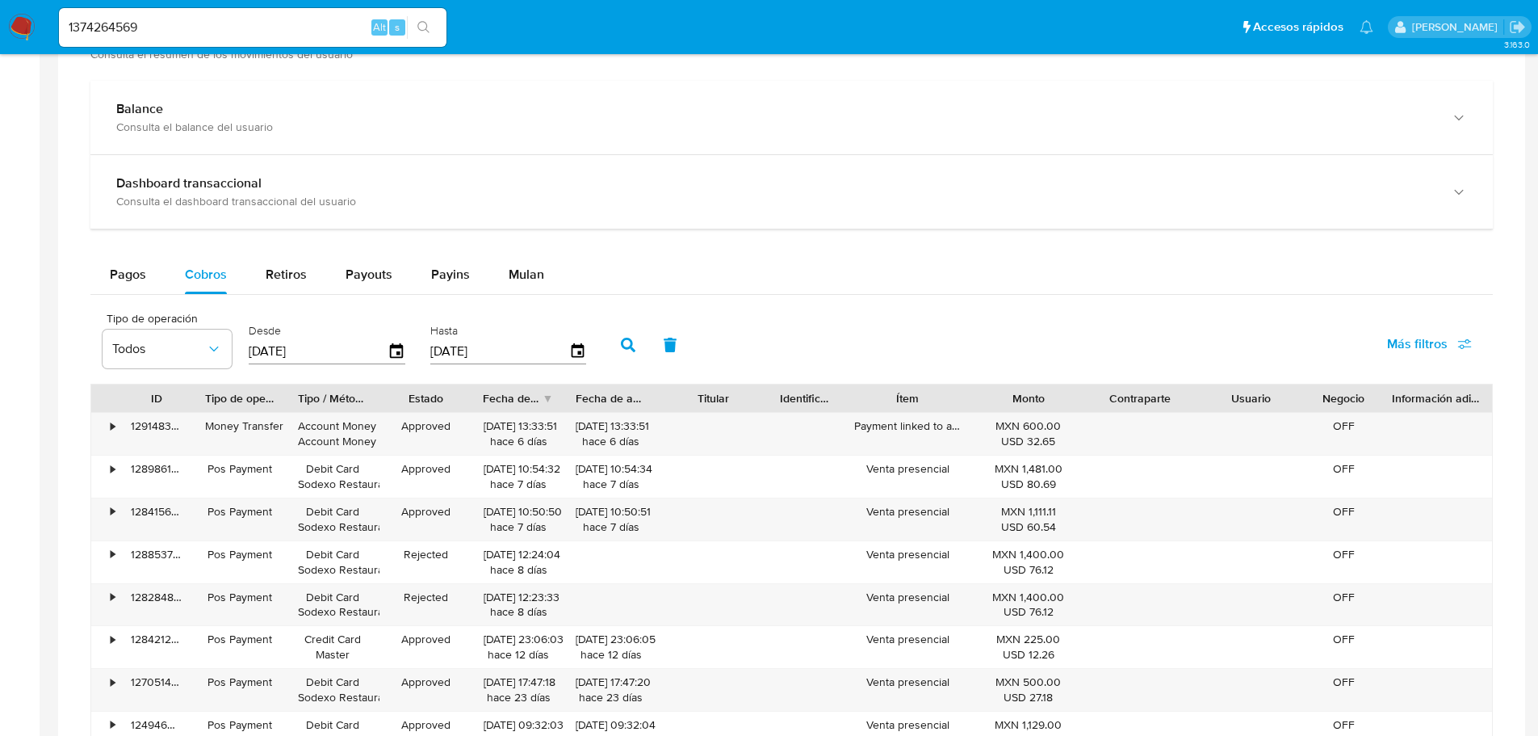
scroll to position [969, 0]
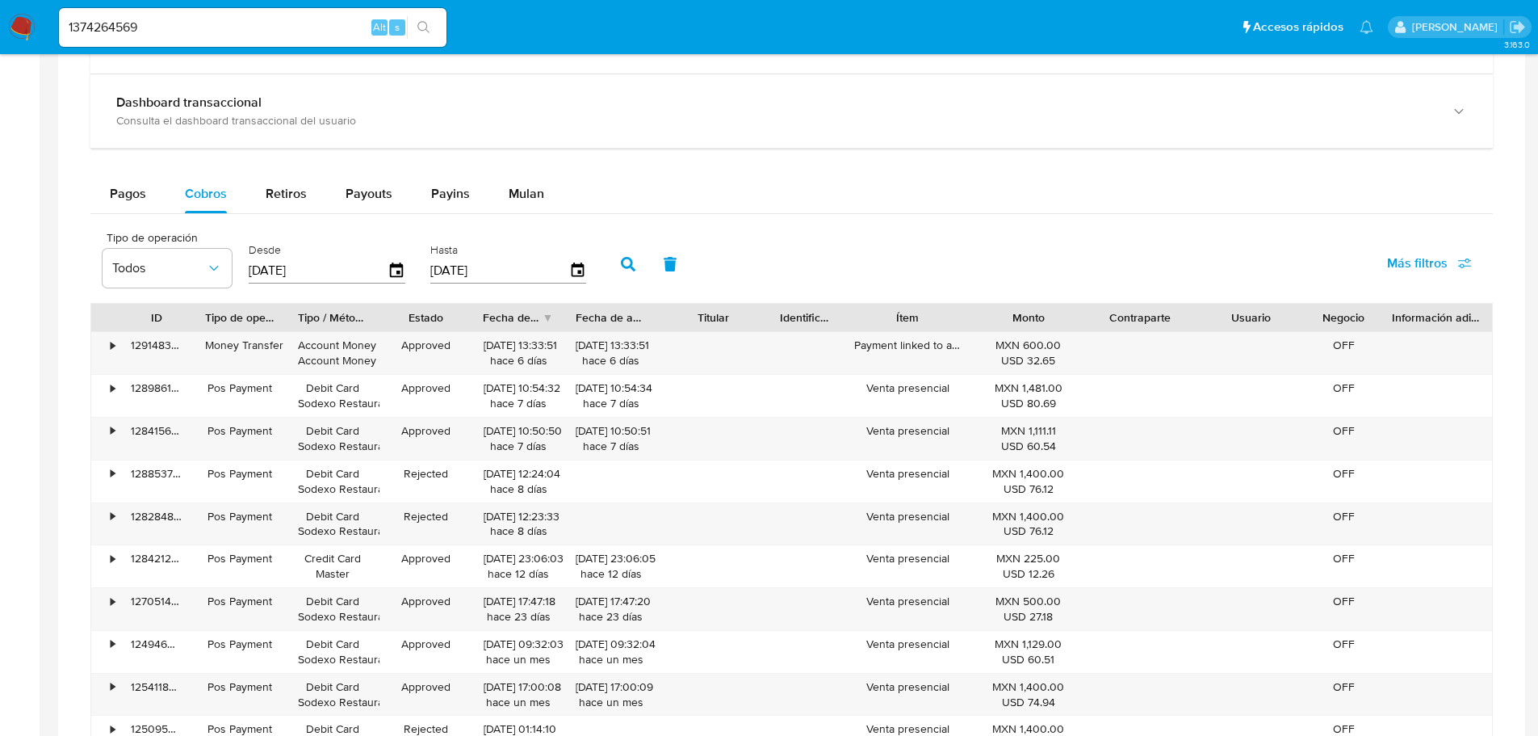
click at [386, 275] on input "[DATE]" at bounding box center [318, 271] width 139 height 26
click at [395, 272] on icon "button" at bounding box center [397, 271] width 28 height 28
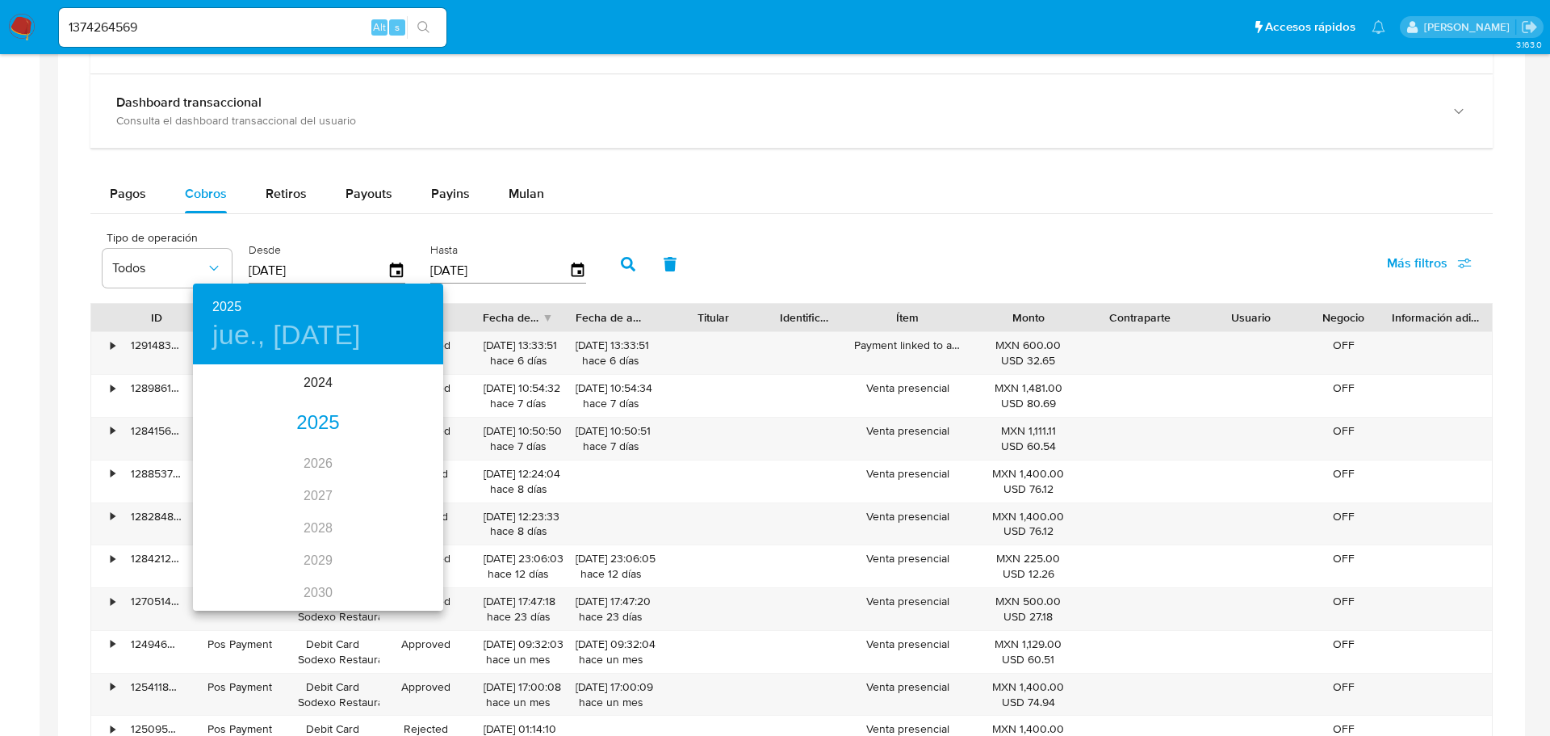
click at [306, 432] on div "2025" at bounding box center [318, 423] width 250 height 32
click at [390, 509] on div "sep." at bounding box center [401, 518] width 83 height 61
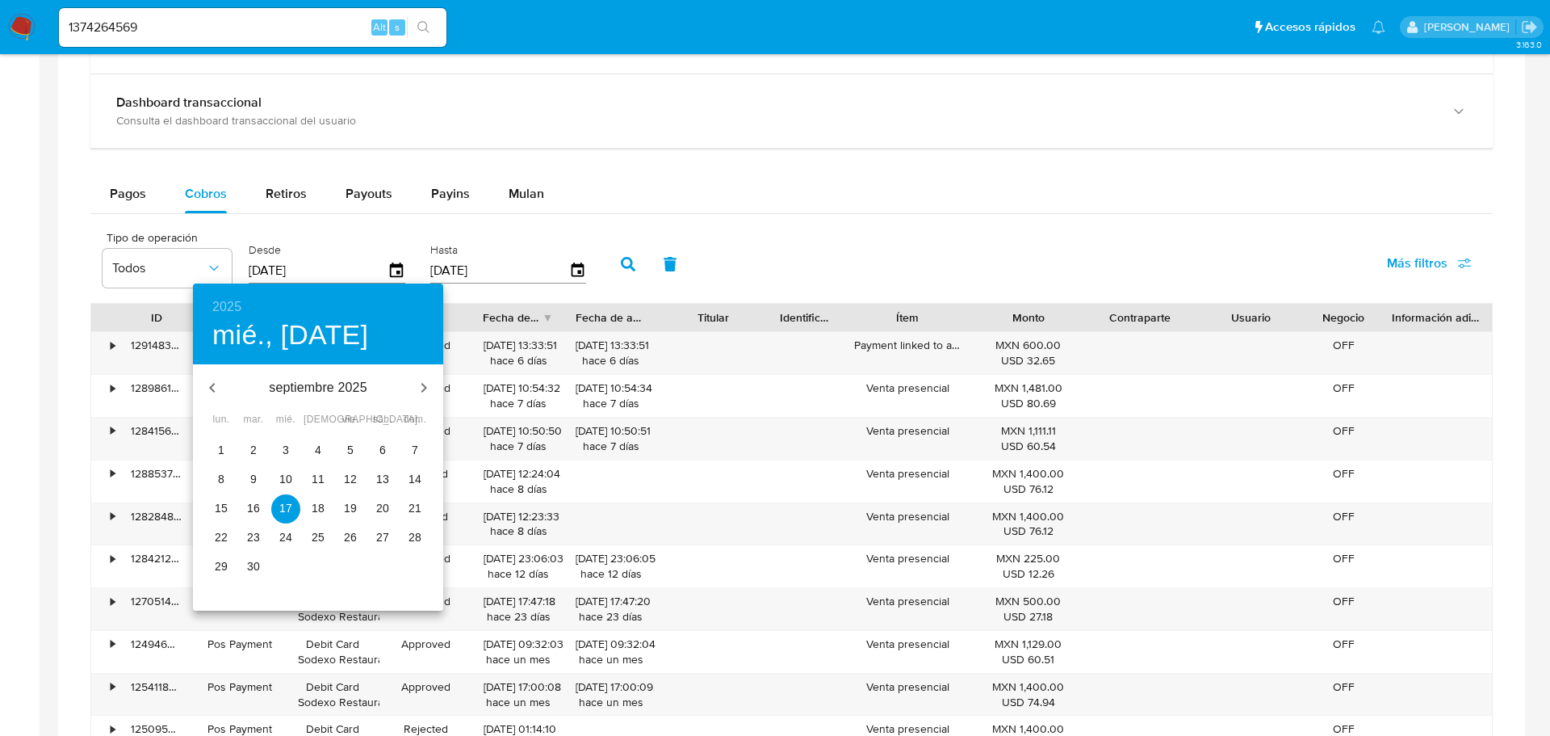
click at [289, 472] on p "10" at bounding box center [285, 479] width 13 height 16
type input "[DATE]"
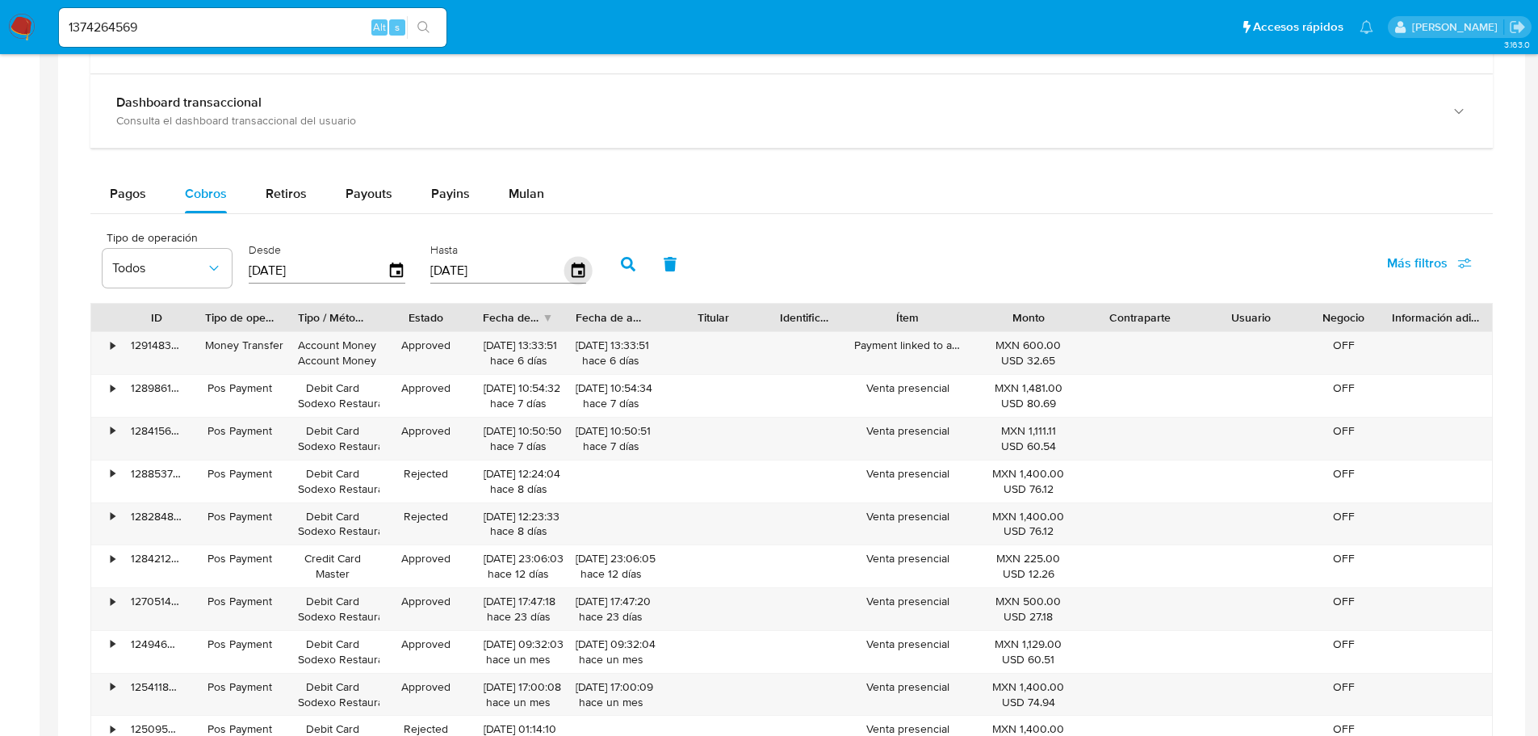
click at [572, 268] on icon "button" at bounding box center [577, 269] width 13 height 15
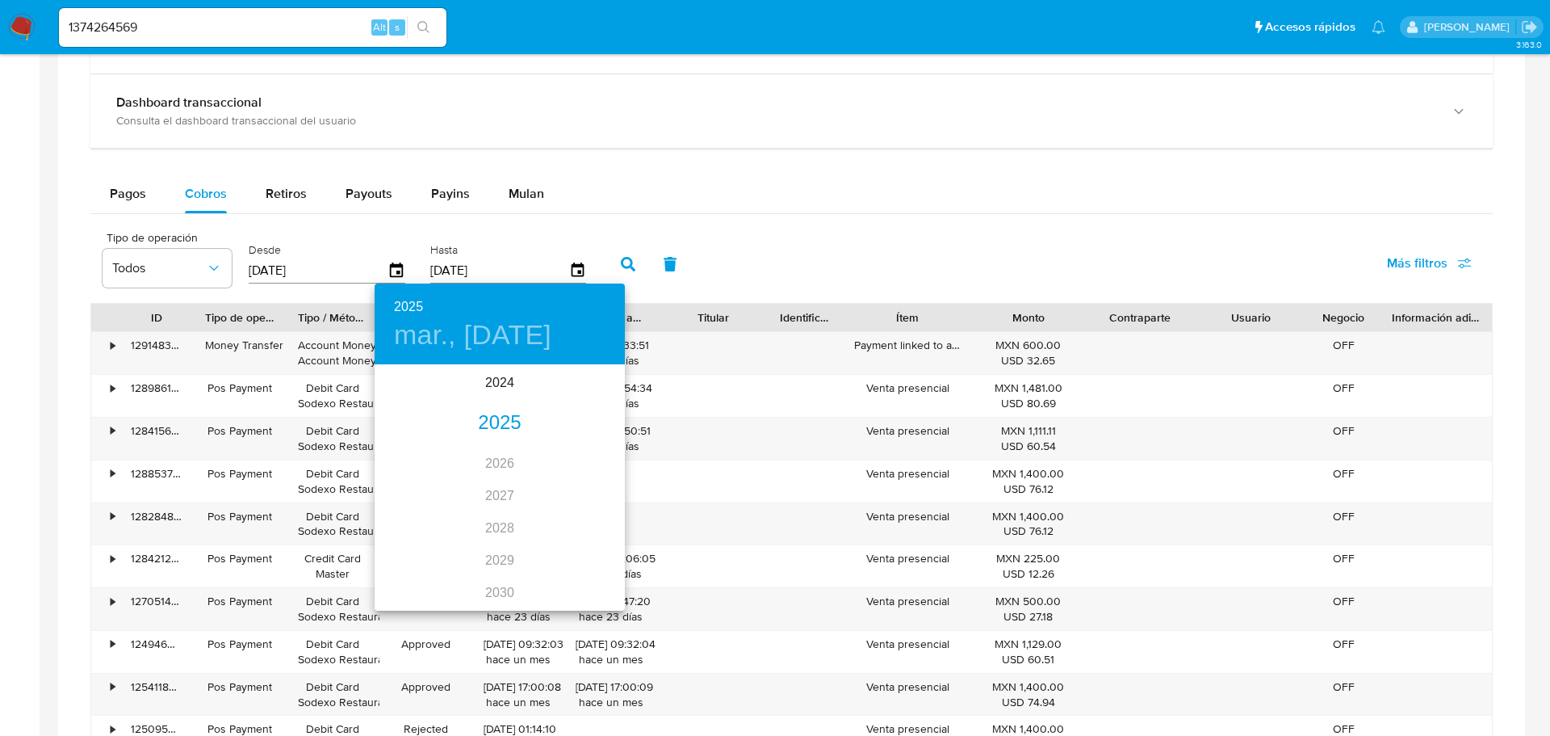
click at [487, 423] on div "2025" at bounding box center [500, 423] width 250 height 32
click at [579, 522] on div "sep." at bounding box center [583, 518] width 83 height 61
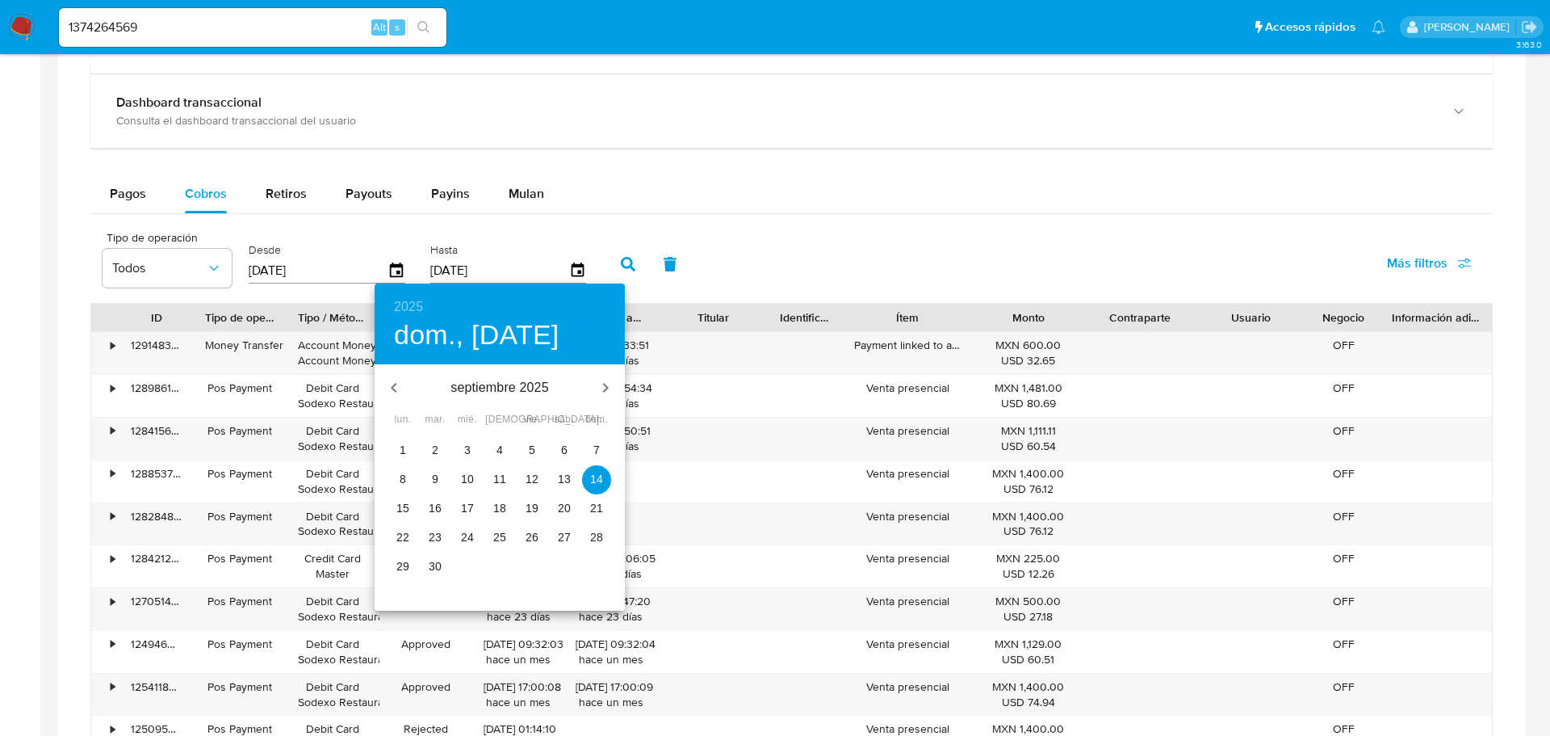
click at [494, 480] on p "11" at bounding box center [499, 479] width 13 height 16
type input "[DATE]"
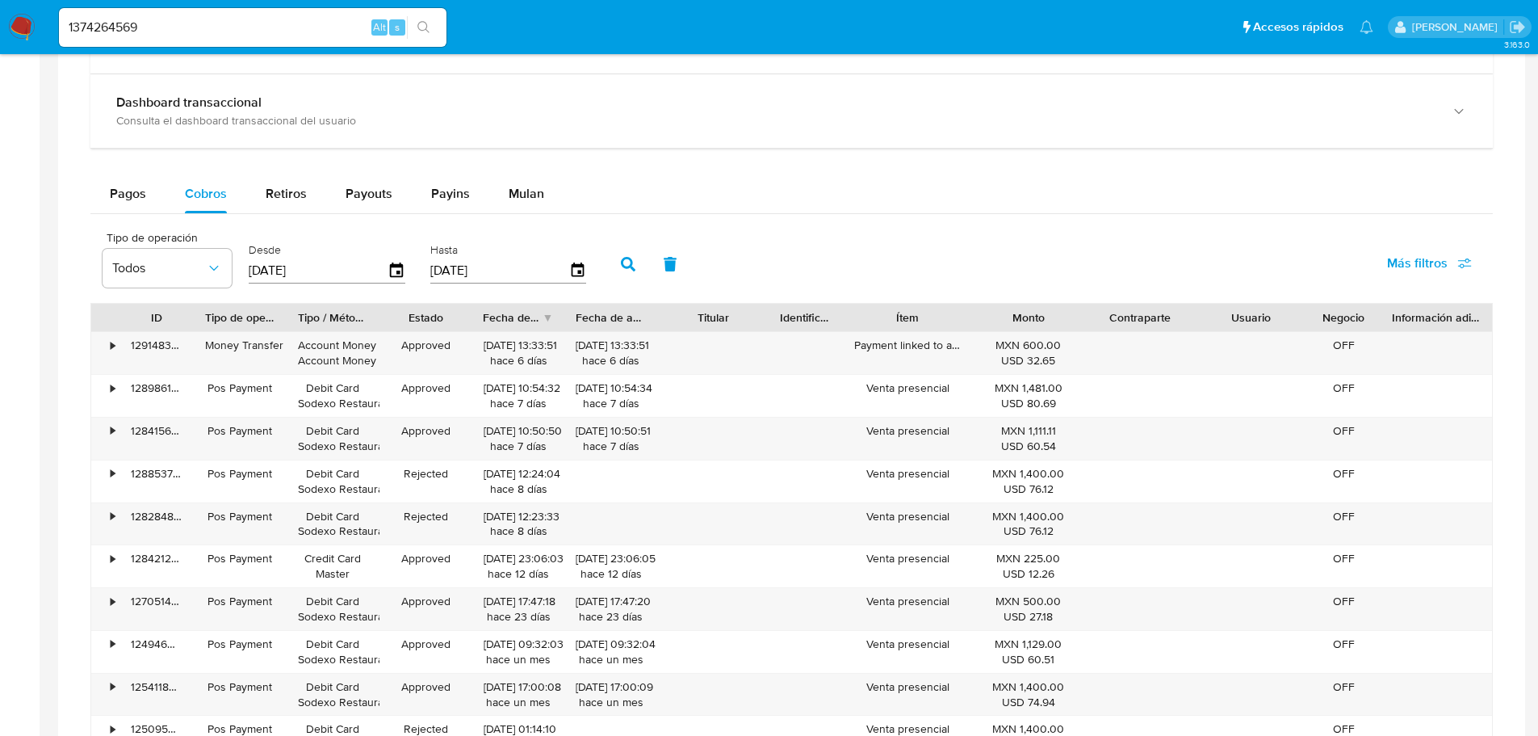
click at [620, 254] on button "button" at bounding box center [628, 264] width 42 height 39
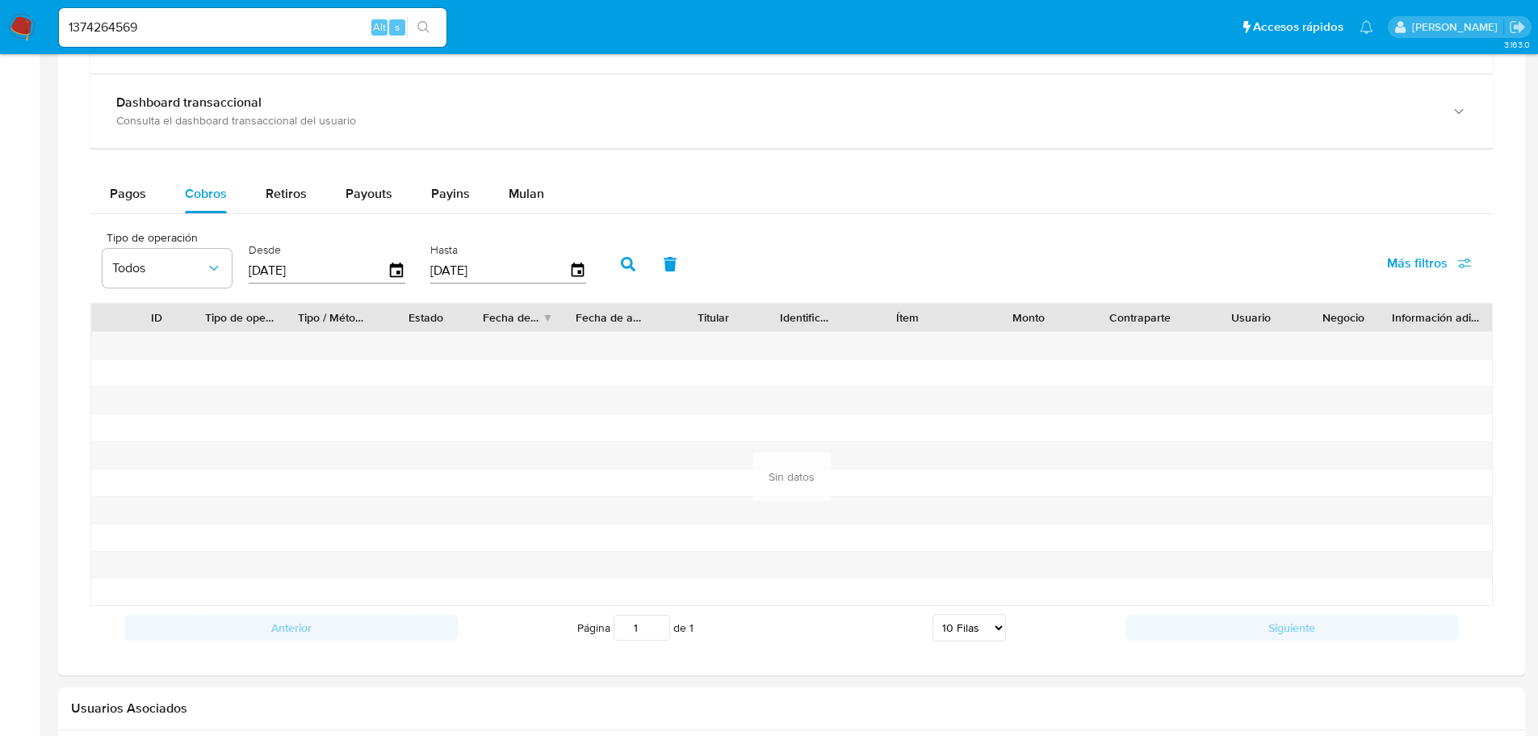
click at [402, 281] on div "[DATE]" at bounding box center [327, 271] width 157 height 26
click at [393, 275] on icon "button" at bounding box center [397, 271] width 28 height 28
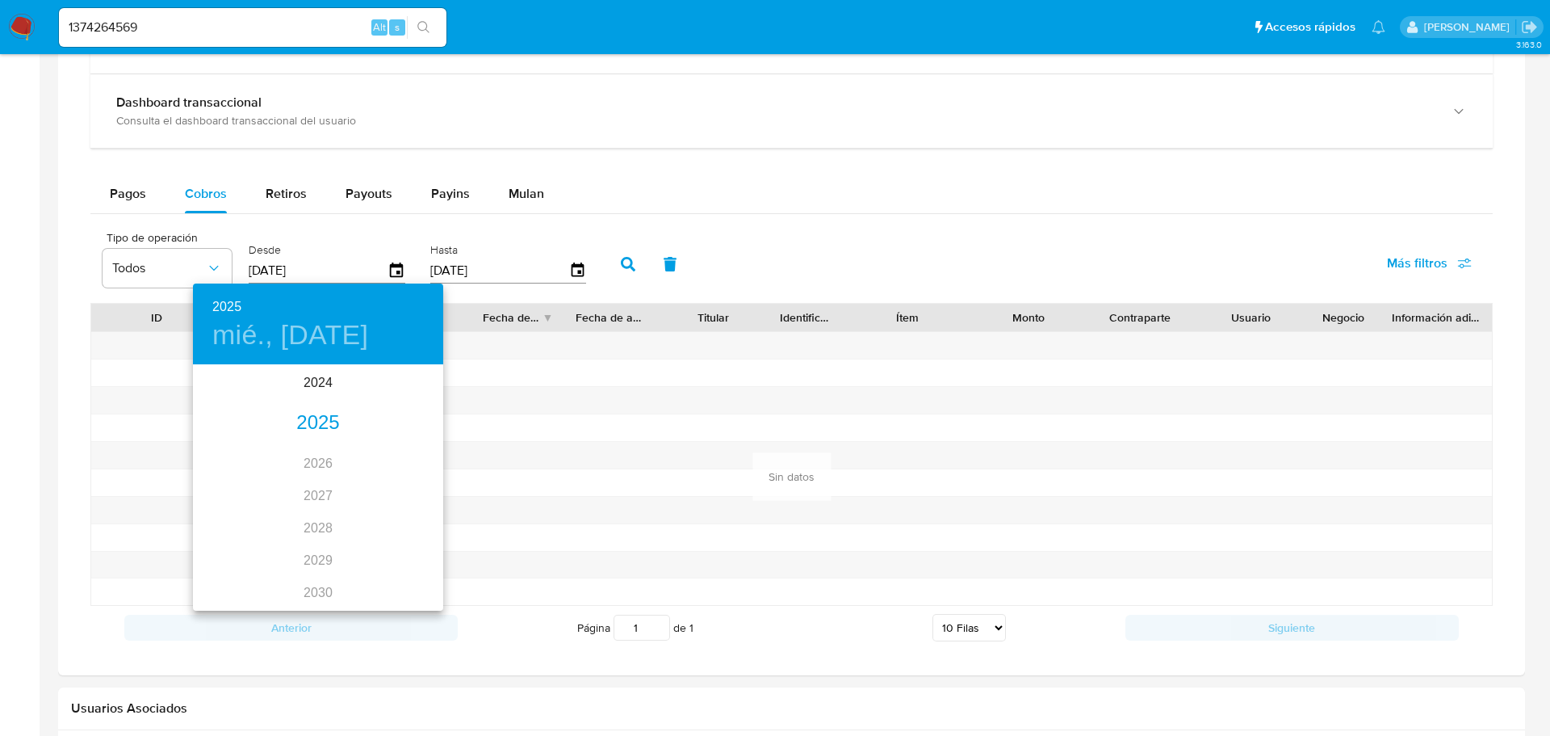
click at [337, 420] on div "2025" at bounding box center [318, 423] width 250 height 32
click at [409, 519] on div "sep." at bounding box center [401, 518] width 83 height 61
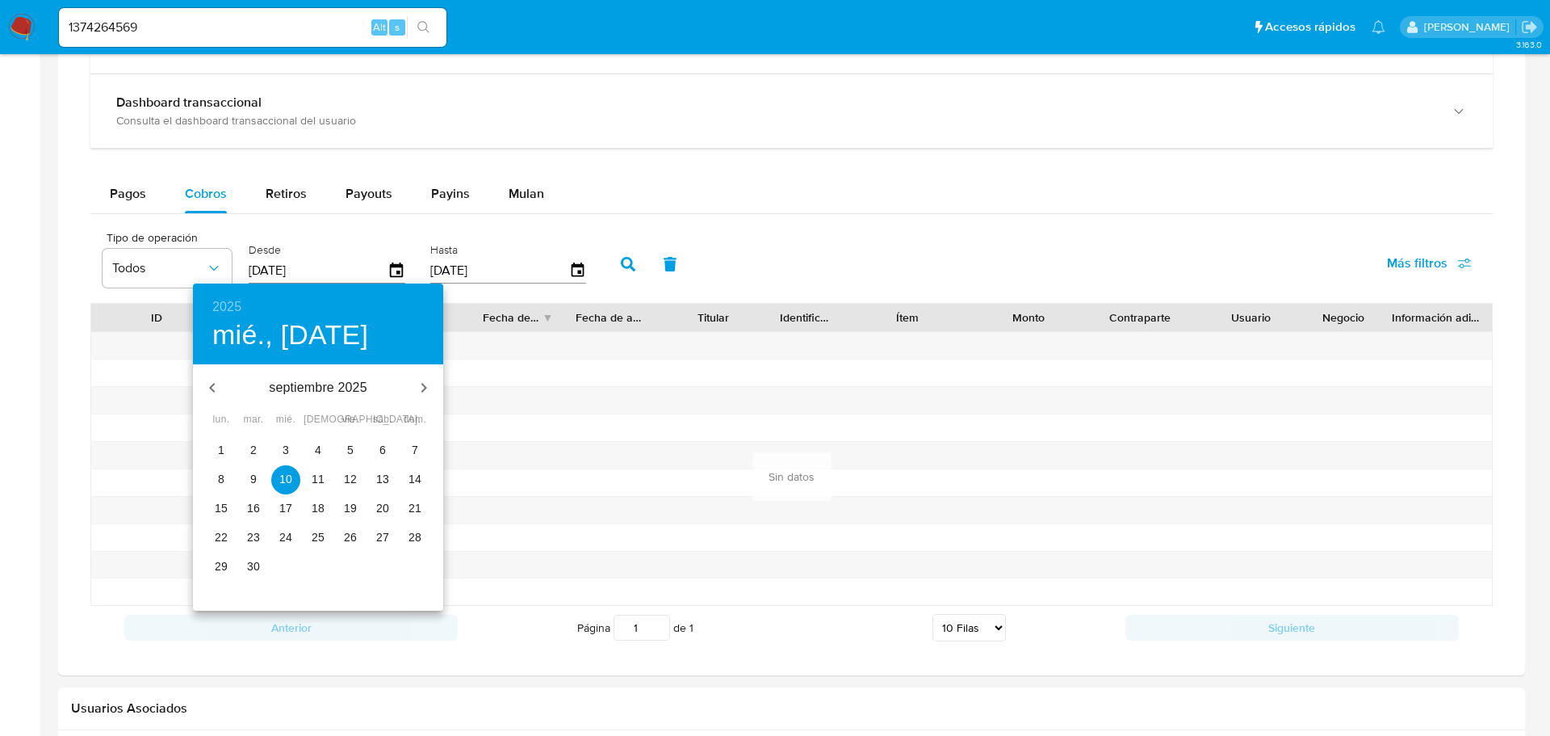
click at [261, 475] on span "9" at bounding box center [253, 479] width 29 height 16
type input "[DATE]"
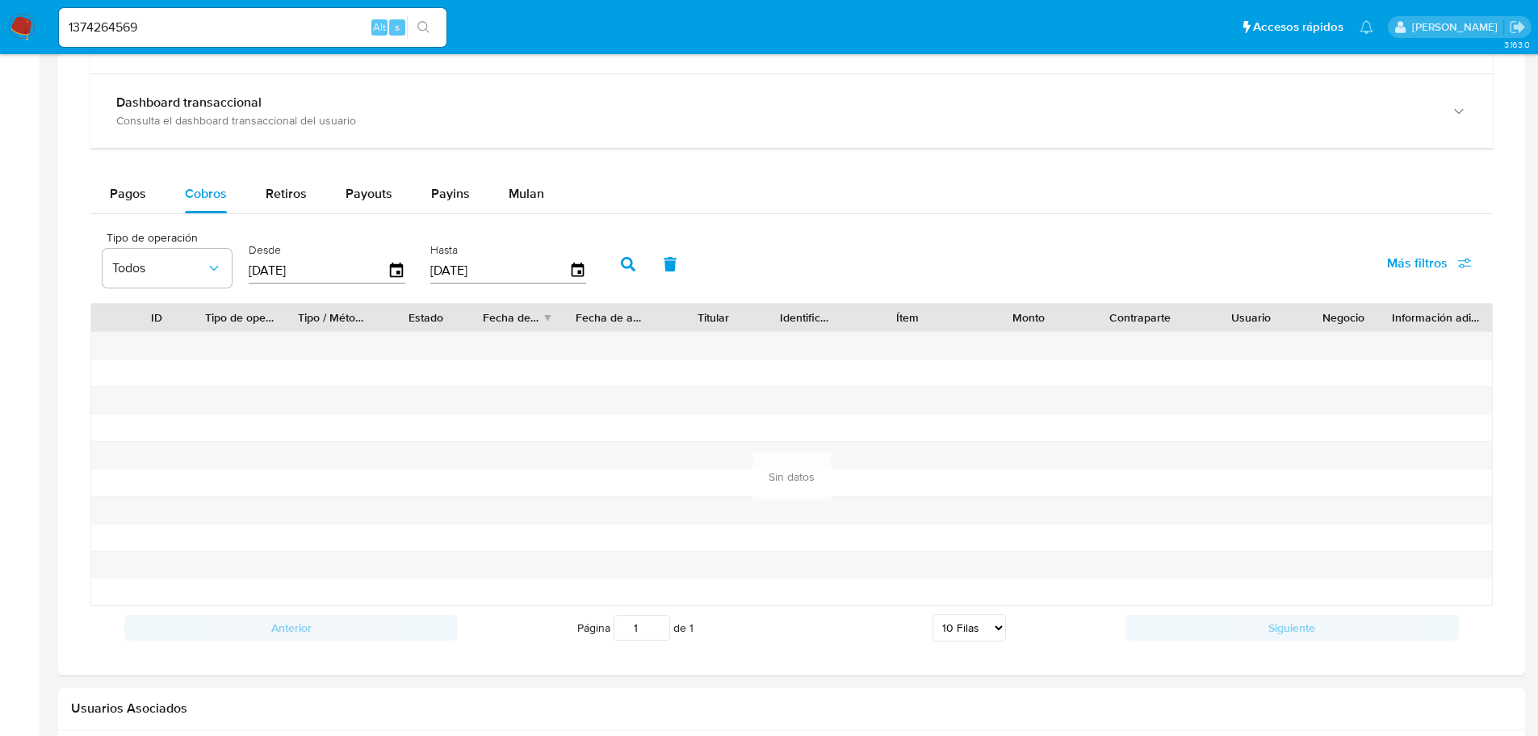
click at [628, 268] on icon "button" at bounding box center [628, 264] width 15 height 15
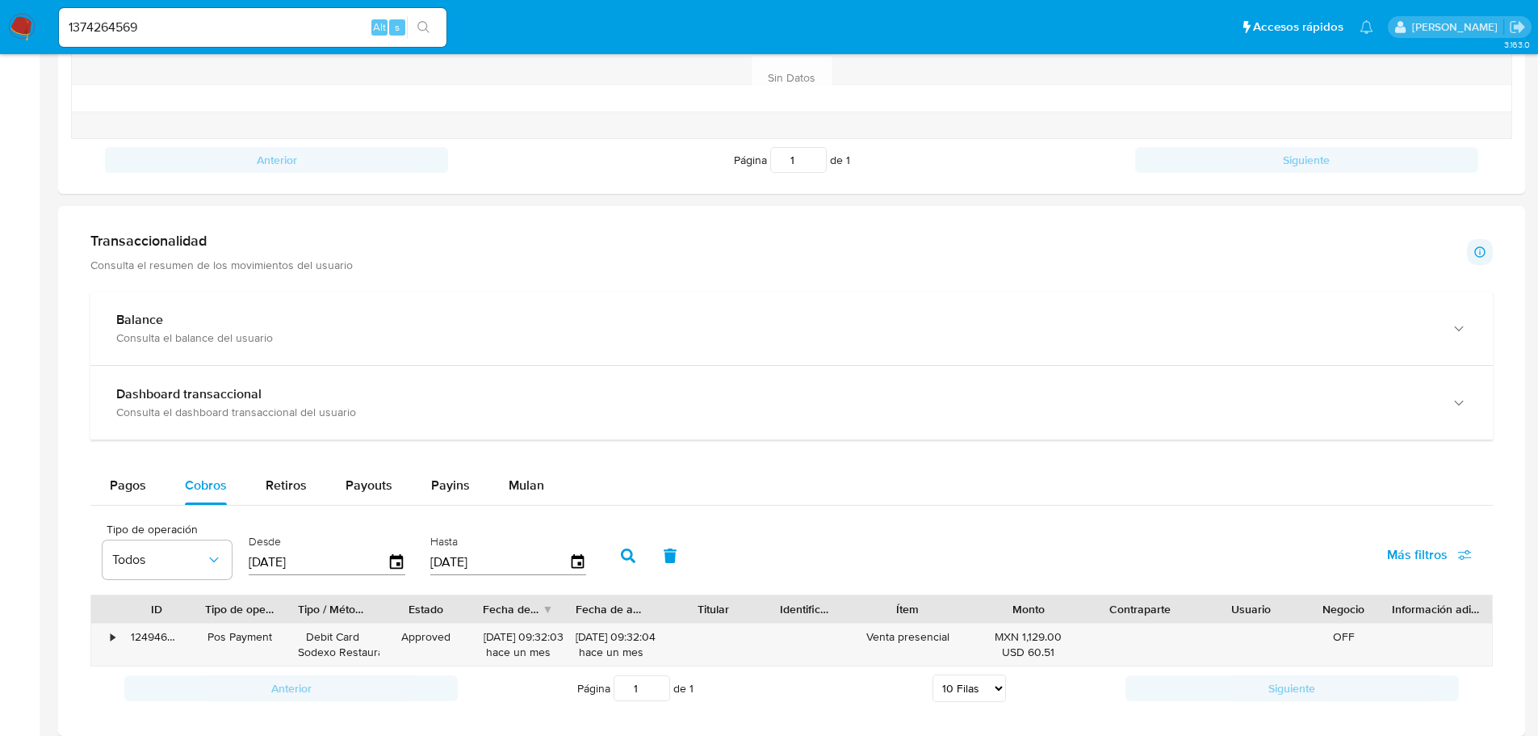
scroll to position [646, 0]
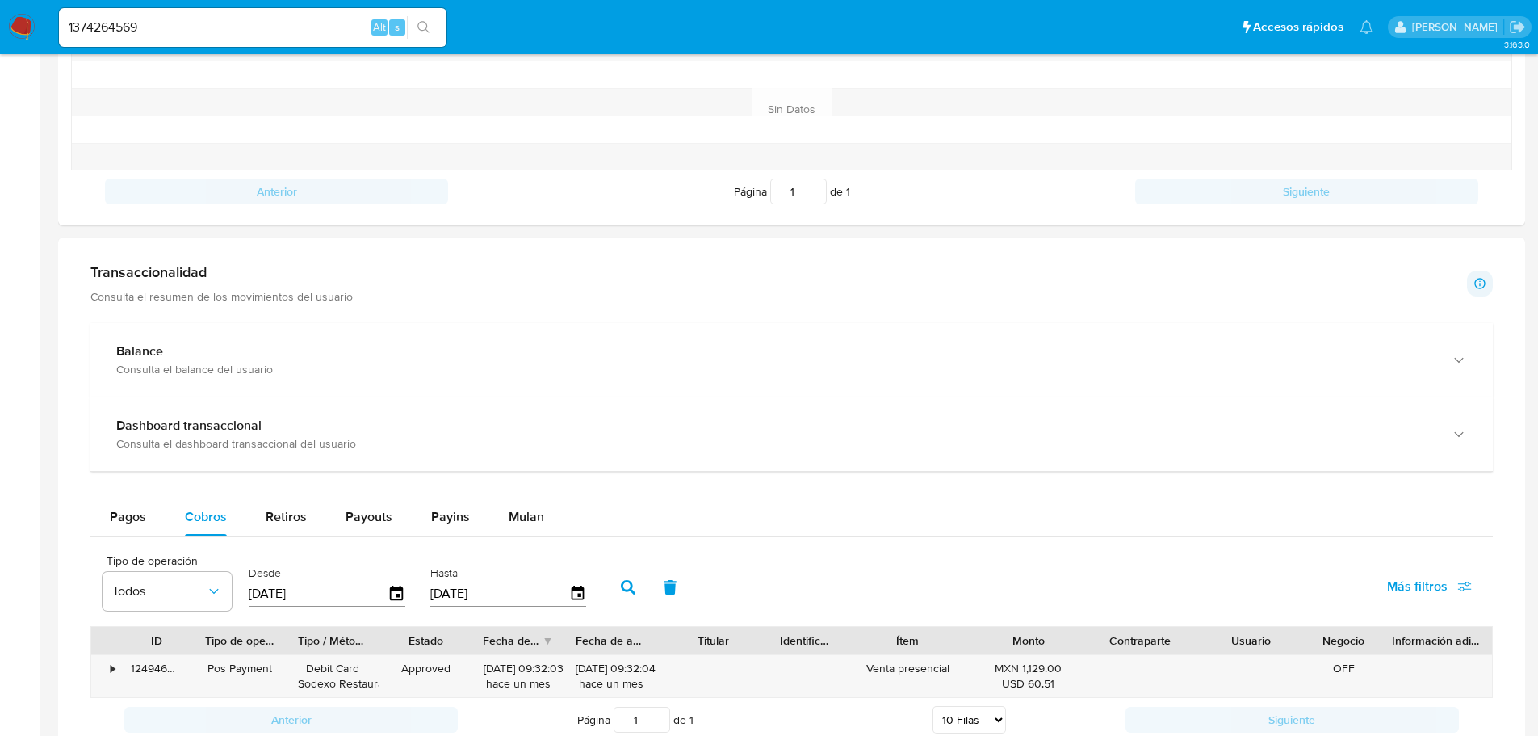
click at [162, 40] on div "1374264569 Alt s" at bounding box center [253, 27] width 388 height 39
click at [152, 33] on input "1374264569" at bounding box center [253, 27] width 388 height 21
click at [152, 32] on input "1374264569" at bounding box center [253, 27] width 388 height 21
paste input "774115777"
type input "774115777"
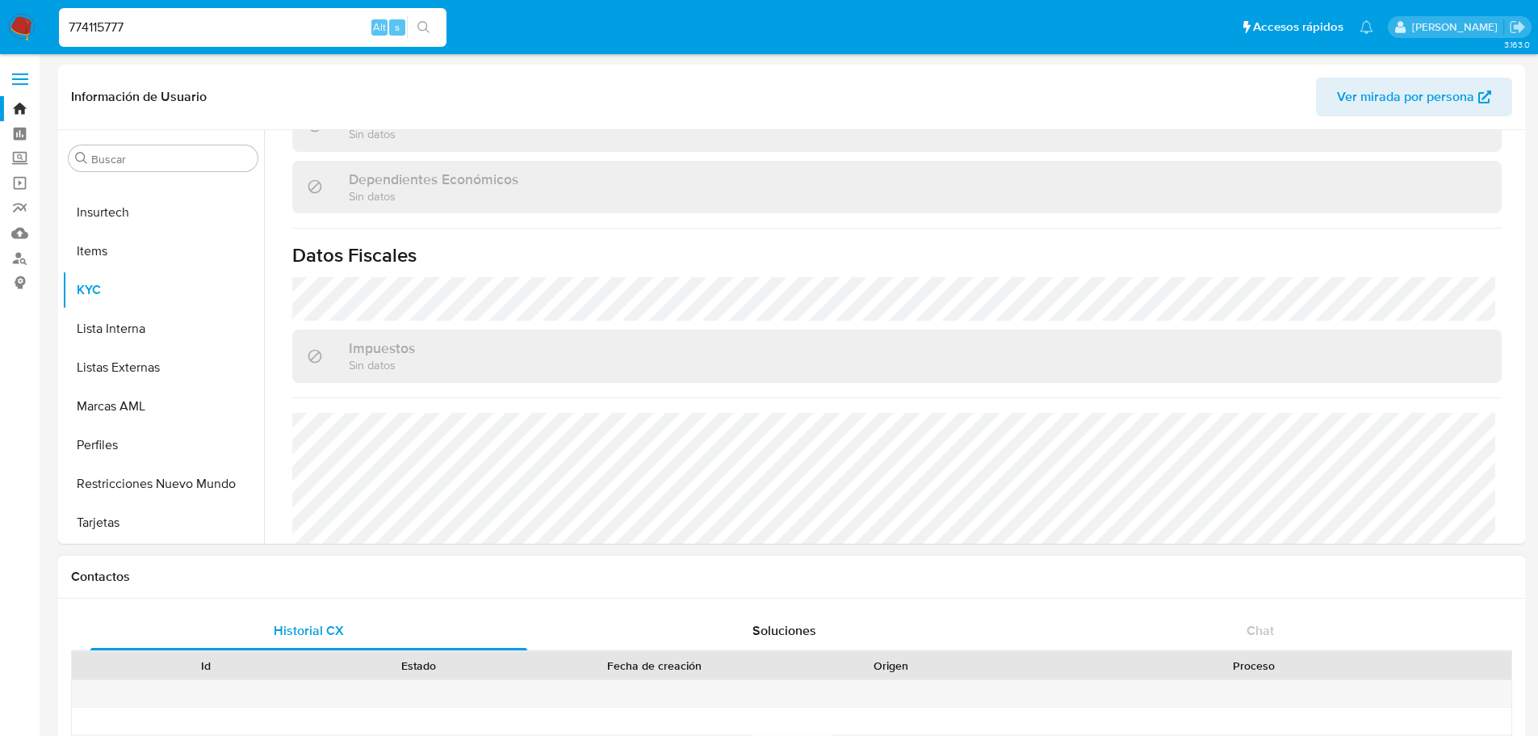
scroll to position [565, 0]
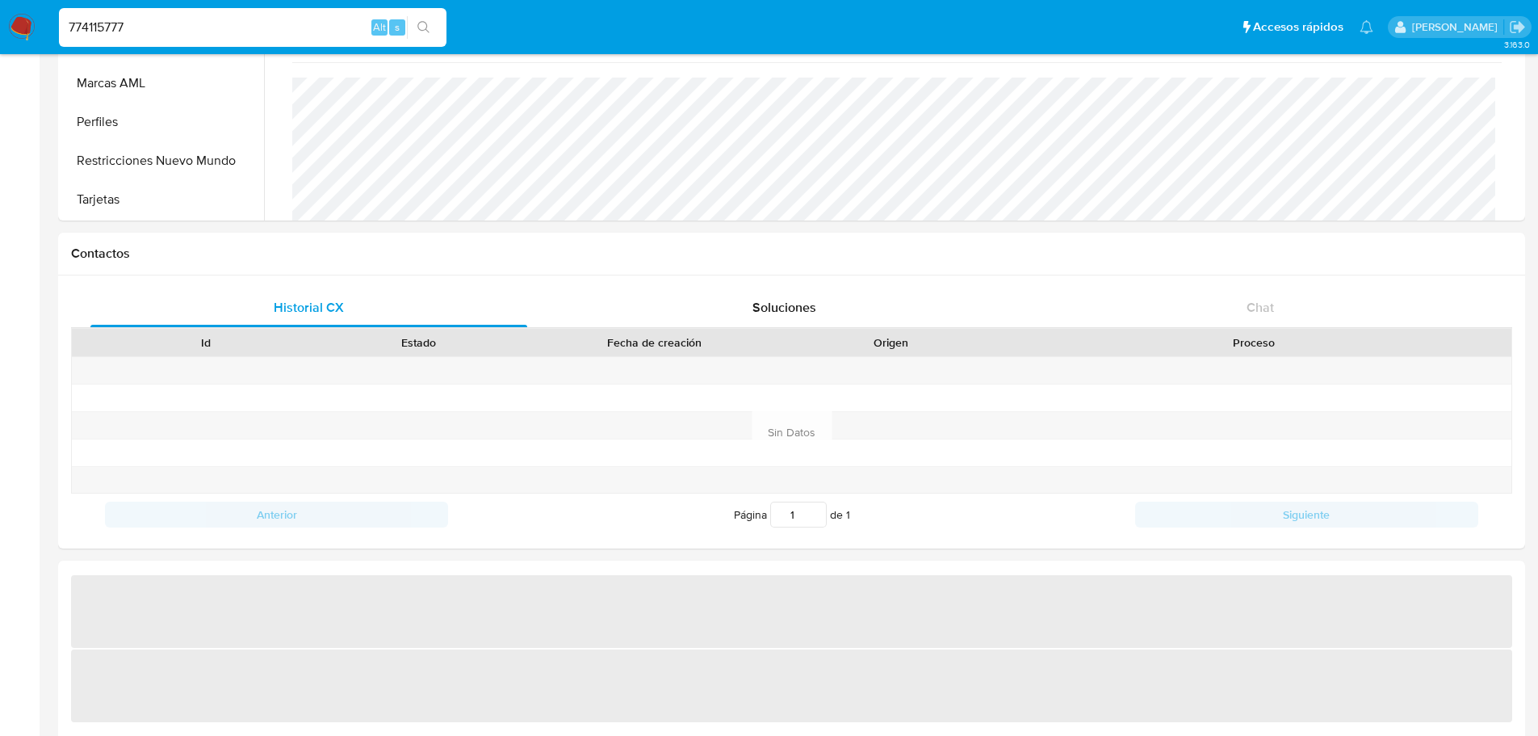
select select "10"
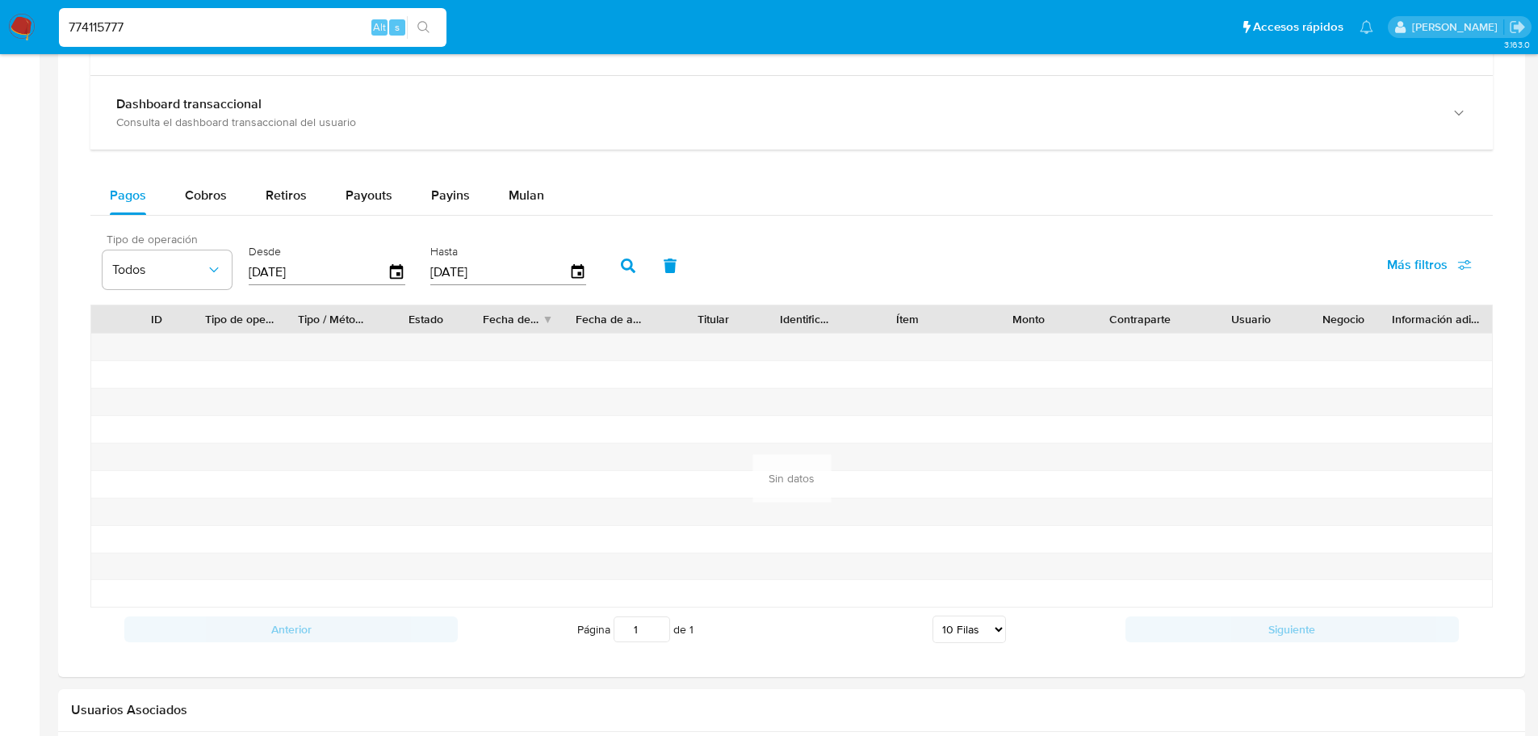
scroll to position [969, 0]
click at [208, 182] on div "Cobros" at bounding box center [206, 193] width 42 height 39
select select "10"
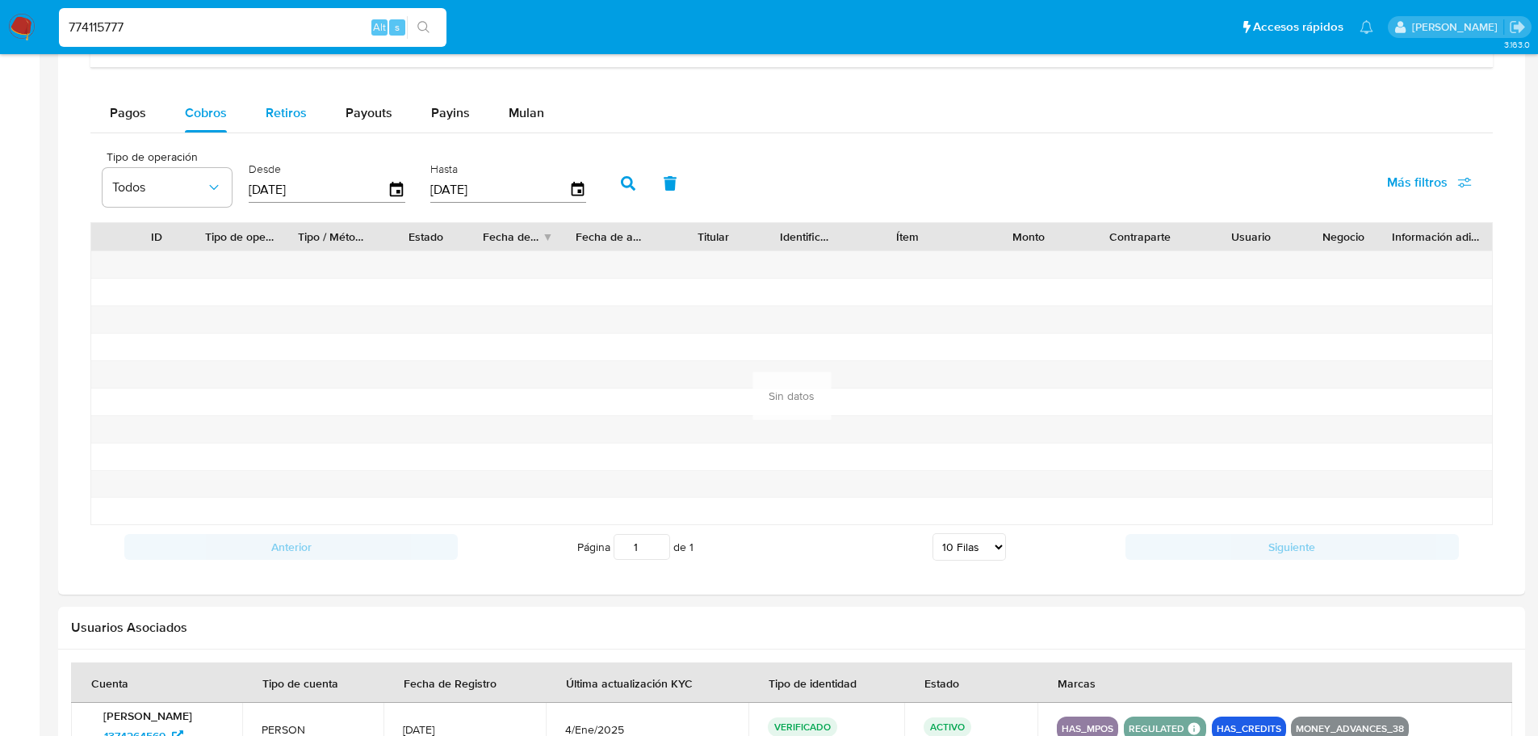
click at [274, 107] on span "Retiros" at bounding box center [286, 112] width 41 height 19
select select "10"
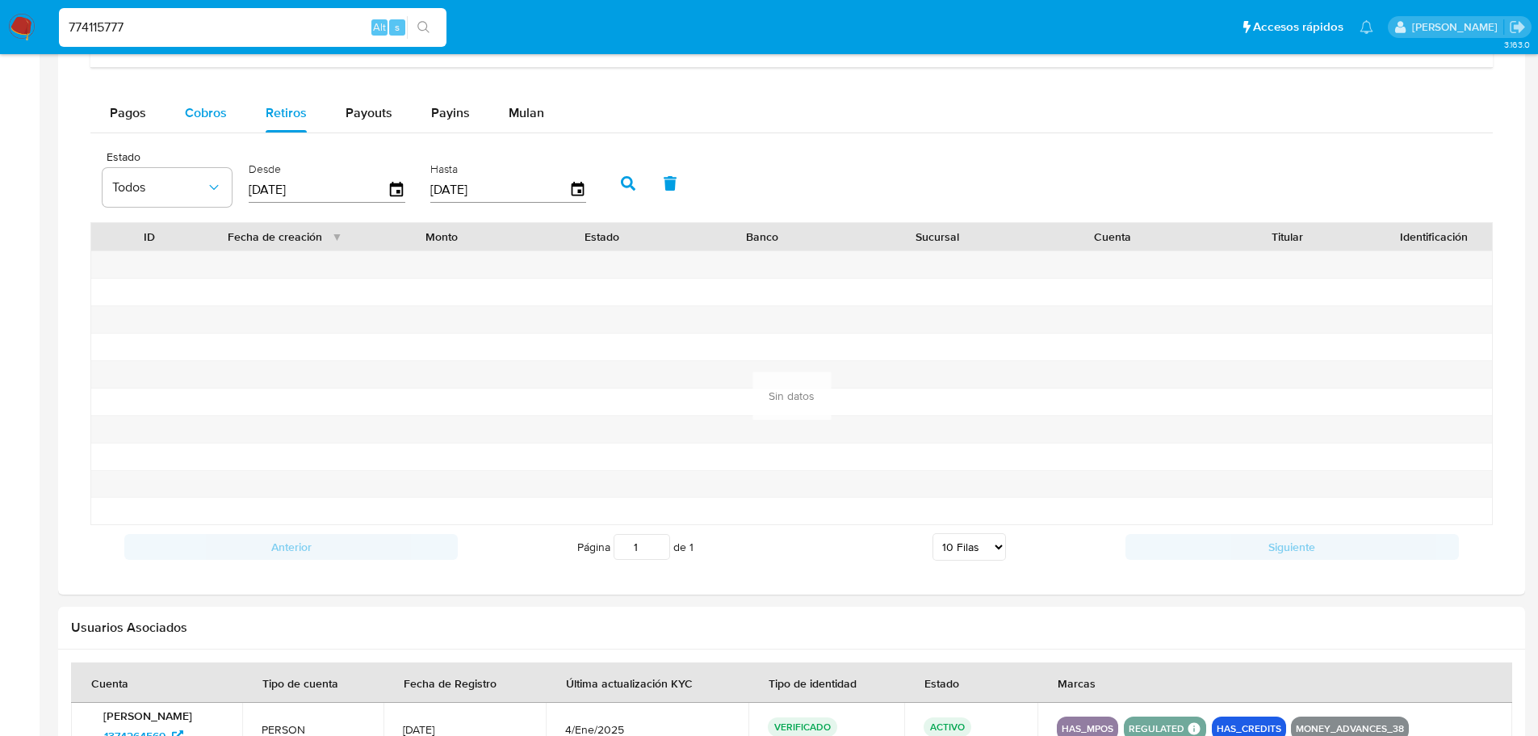
click at [192, 112] on span "Cobros" at bounding box center [206, 112] width 42 height 19
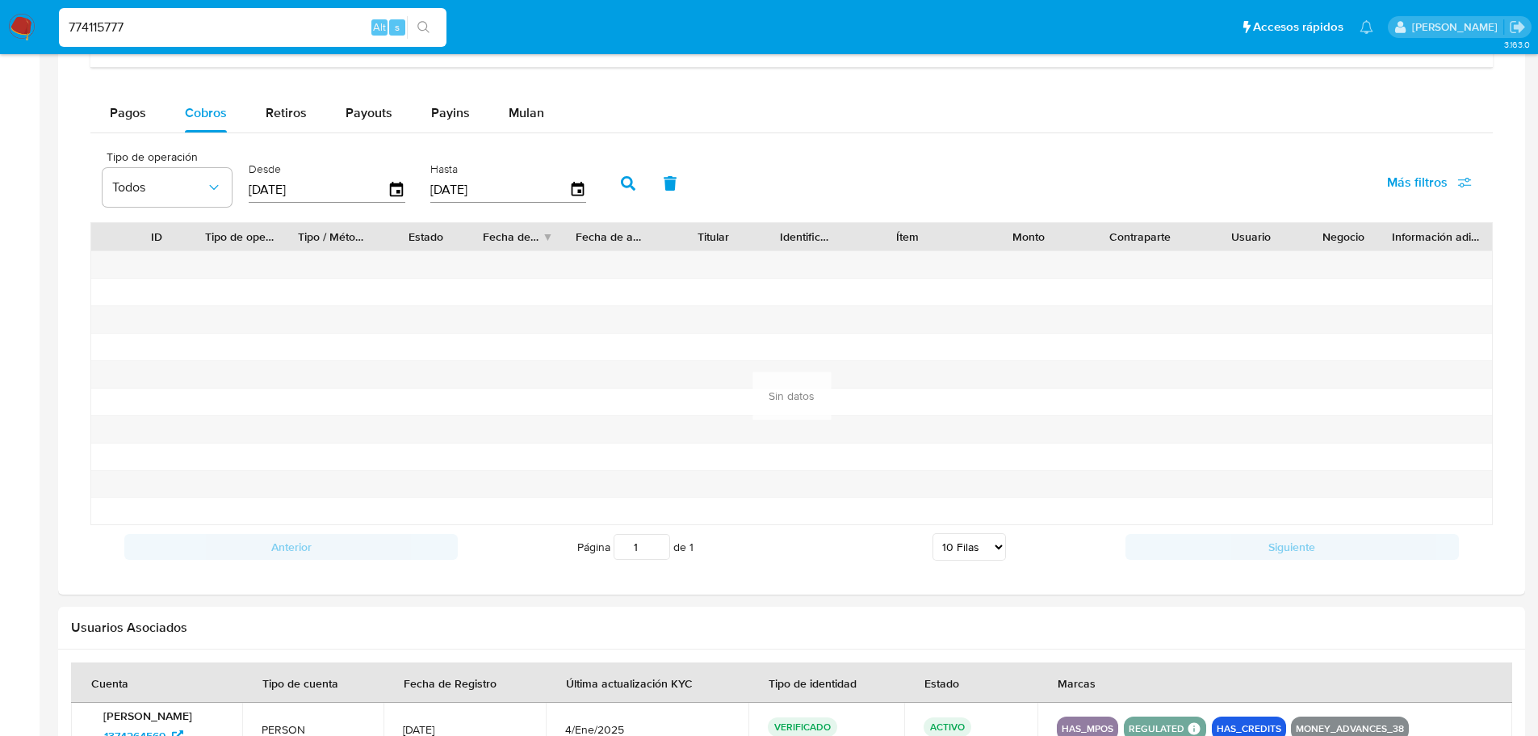
click at [380, 195] on input "[DATE]" at bounding box center [318, 190] width 139 height 26
click at [394, 189] on icon "button" at bounding box center [397, 190] width 28 height 28
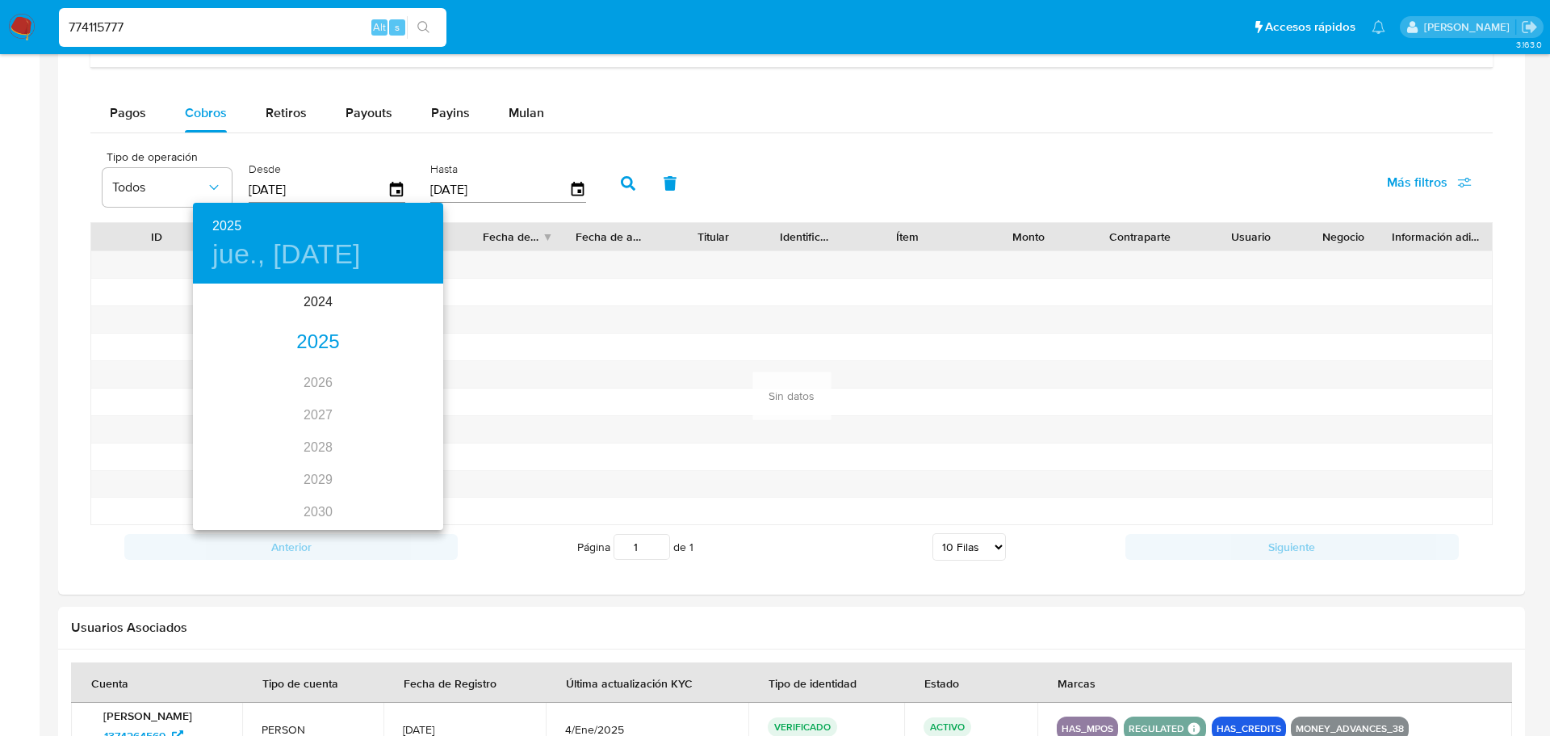
click at [308, 350] on div "2025" at bounding box center [318, 342] width 250 height 32
click at [404, 442] on div "sep." at bounding box center [401, 437] width 83 height 61
click at [294, 406] on span "10" at bounding box center [285, 398] width 29 height 16
type input "[DATE]"
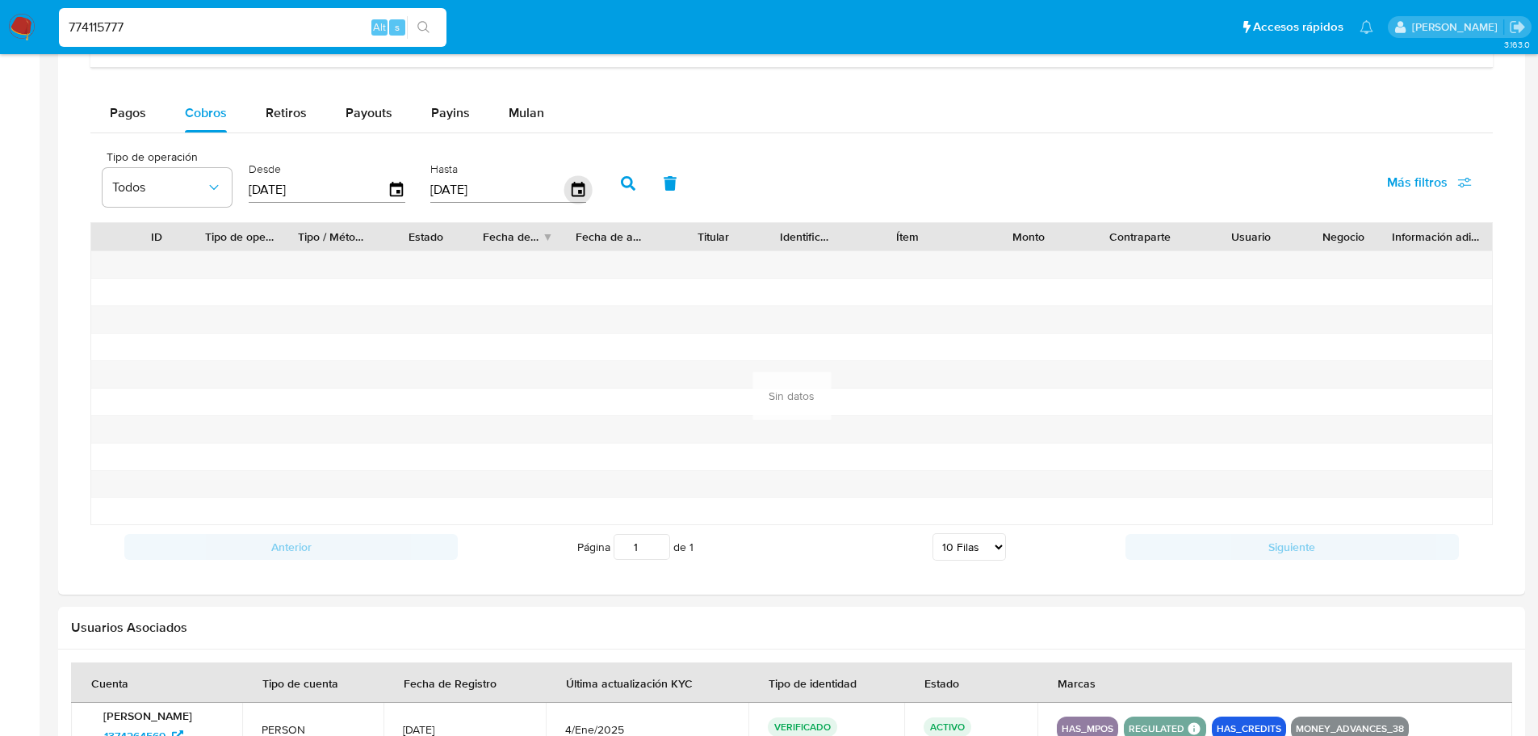
click at [573, 187] on icon "button" at bounding box center [577, 189] width 13 height 15
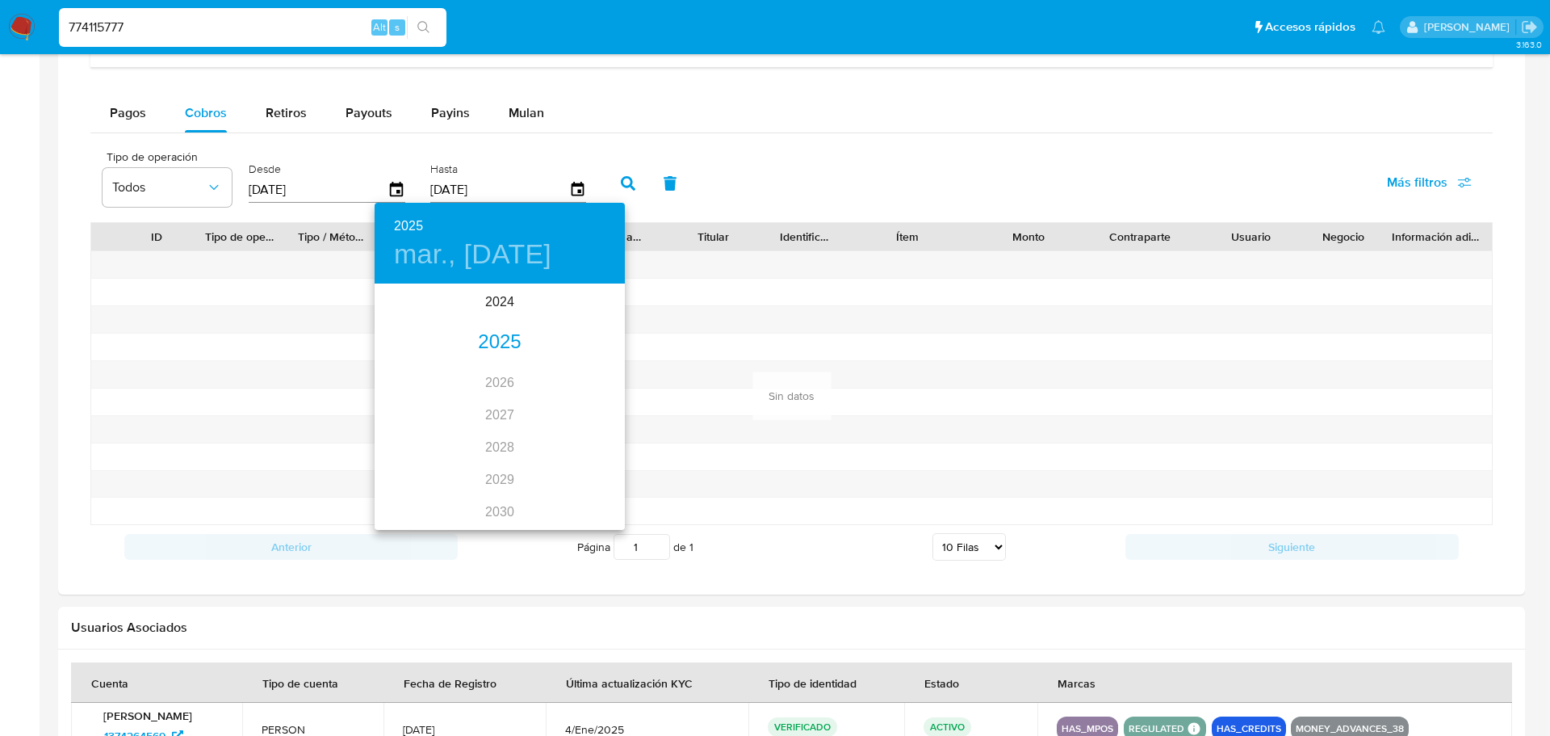
click at [493, 349] on div "2025" at bounding box center [500, 342] width 250 height 32
click at [565, 441] on div "sep." at bounding box center [583, 437] width 83 height 61
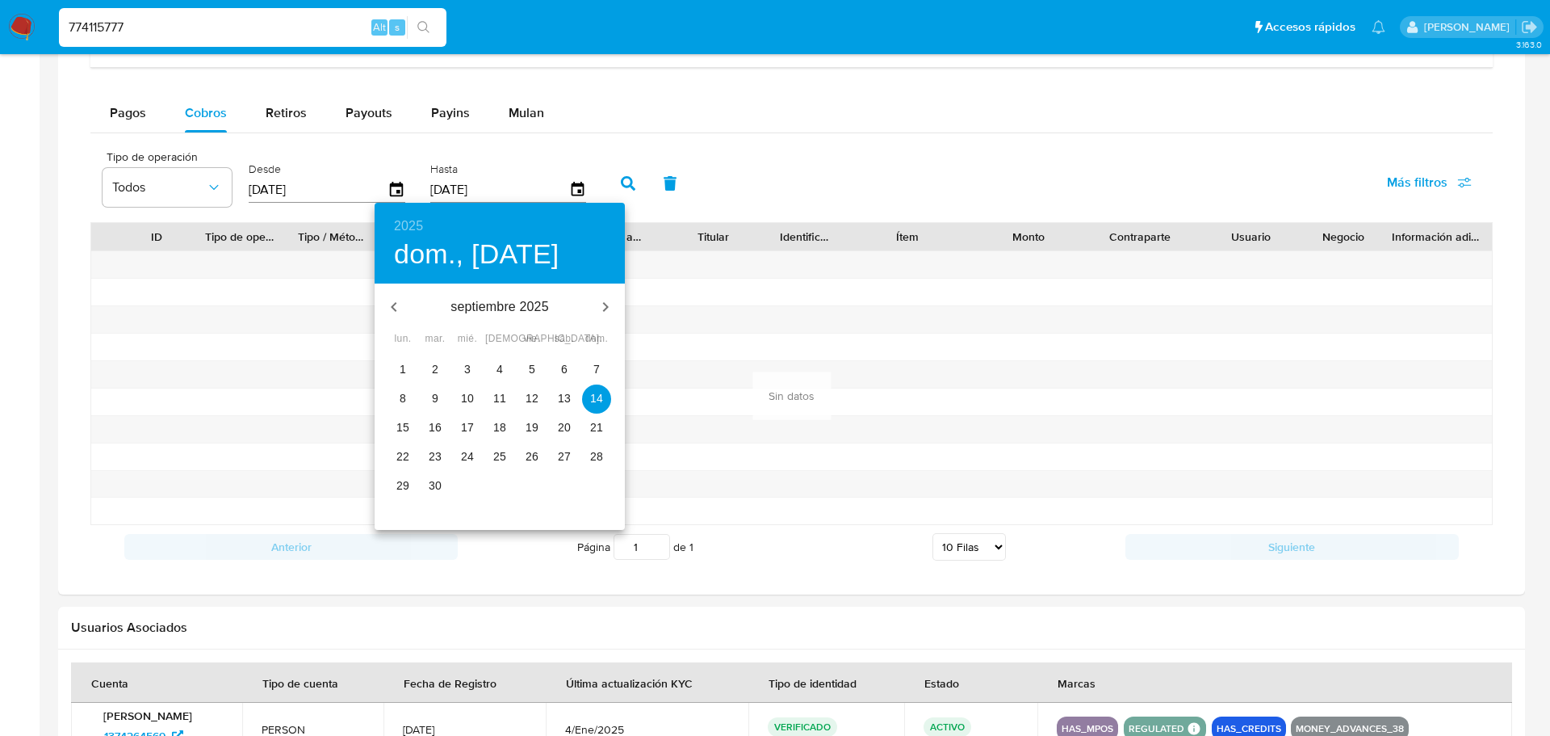
click at [461, 396] on p "10" at bounding box center [467, 398] width 13 height 16
type input "[DATE]"
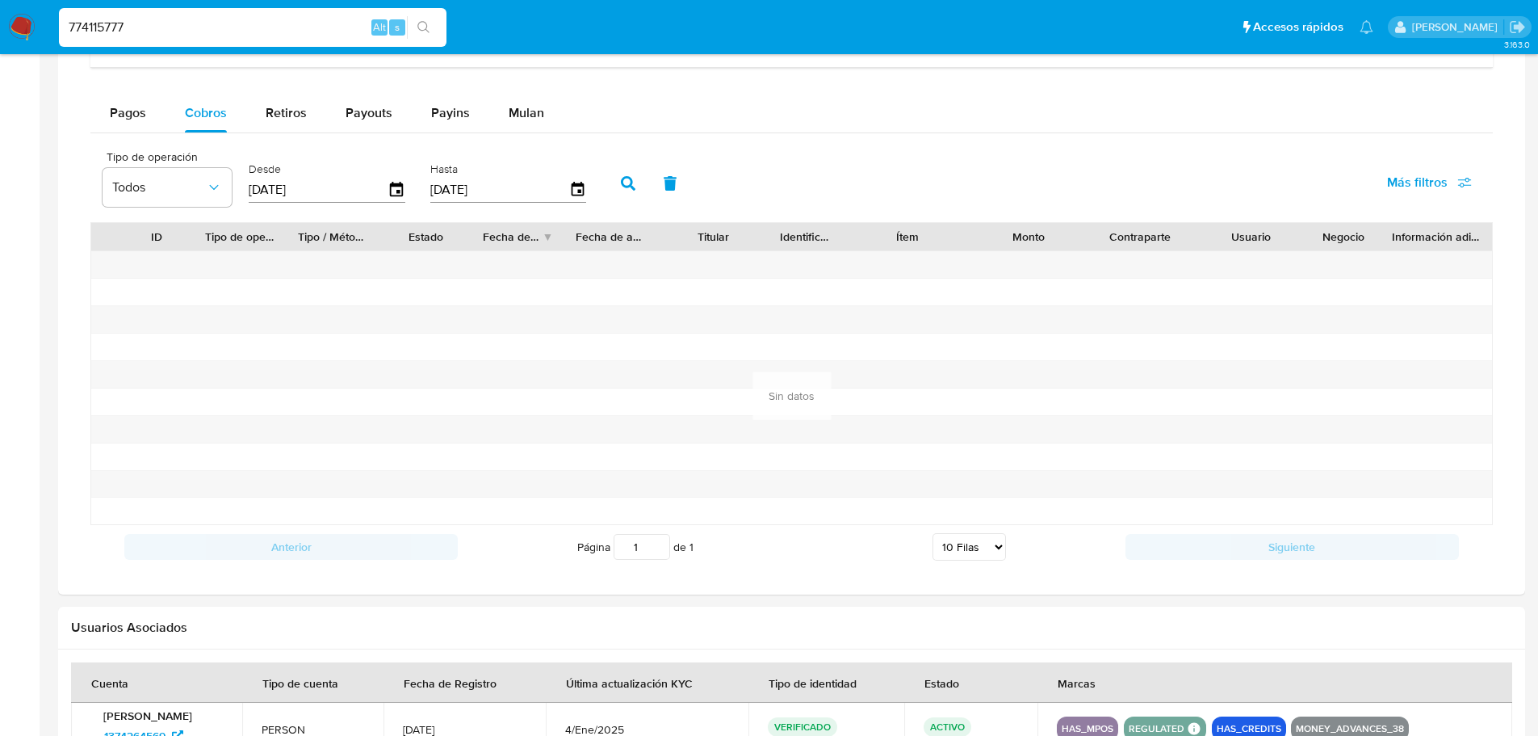
click at [627, 178] on icon "button" at bounding box center [628, 183] width 15 height 15
